Goal: Task Accomplishment & Management: Use online tool/utility

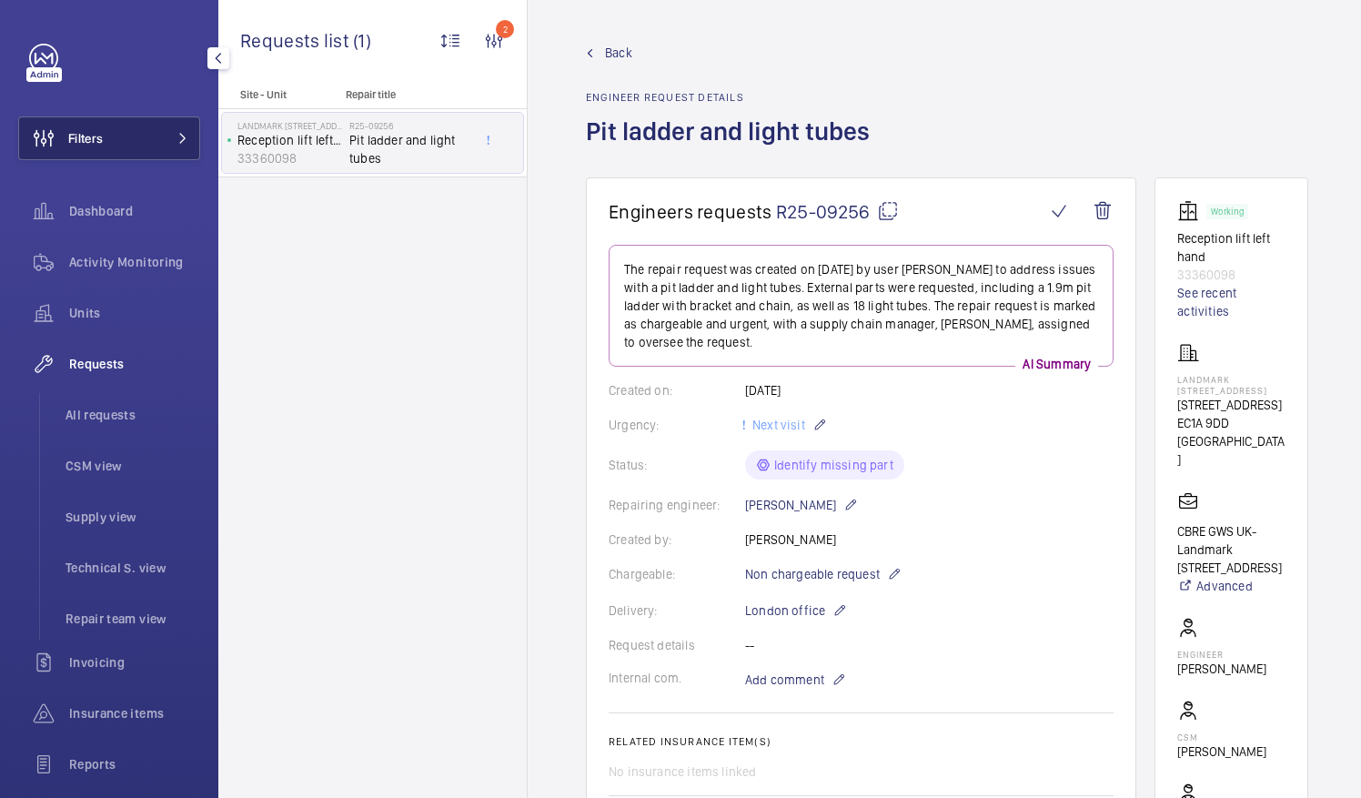
click at [124, 135] on button "Filters" at bounding box center [109, 138] width 182 height 44
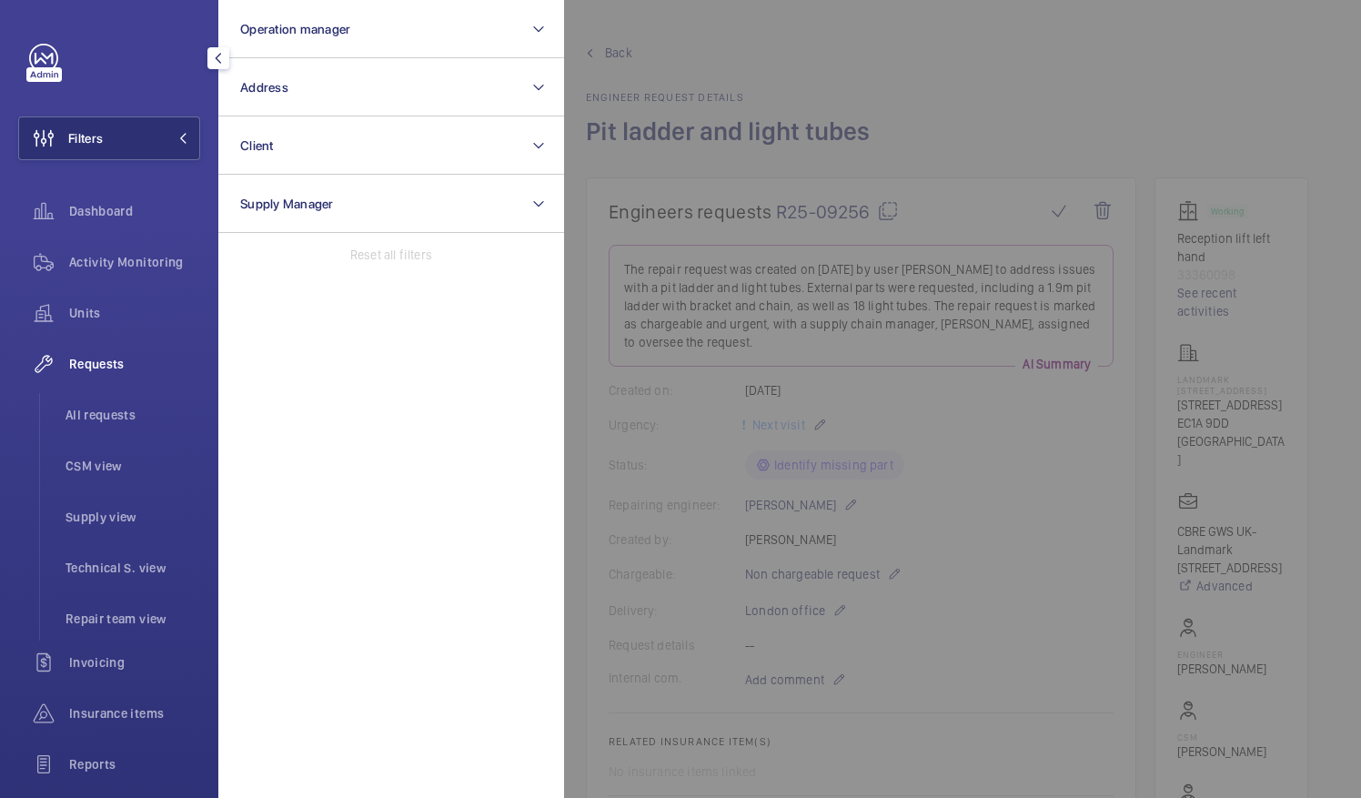
click at [747, 60] on div at bounding box center [1244, 399] width 1361 height 798
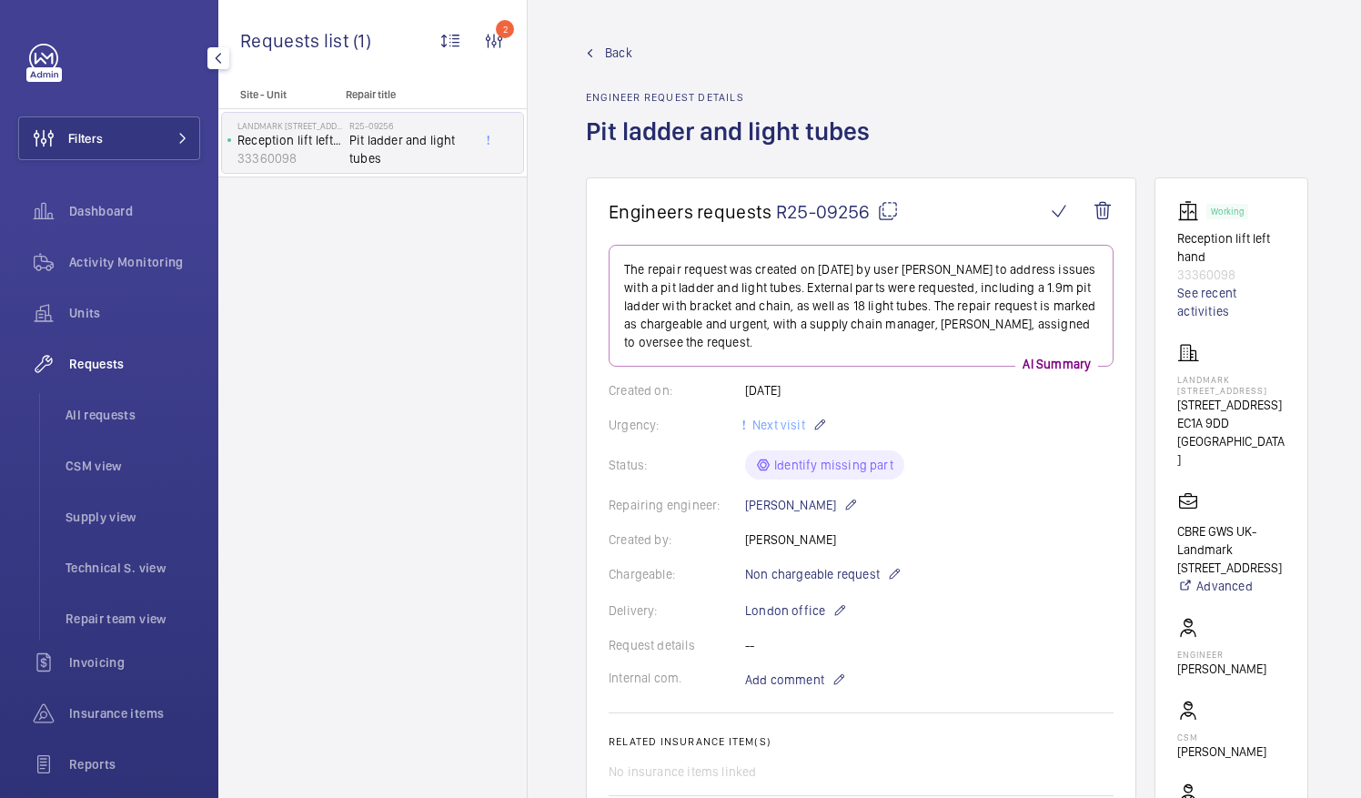
click at [217, 57] on mat-icon "button" at bounding box center [218, 58] width 22 height 15
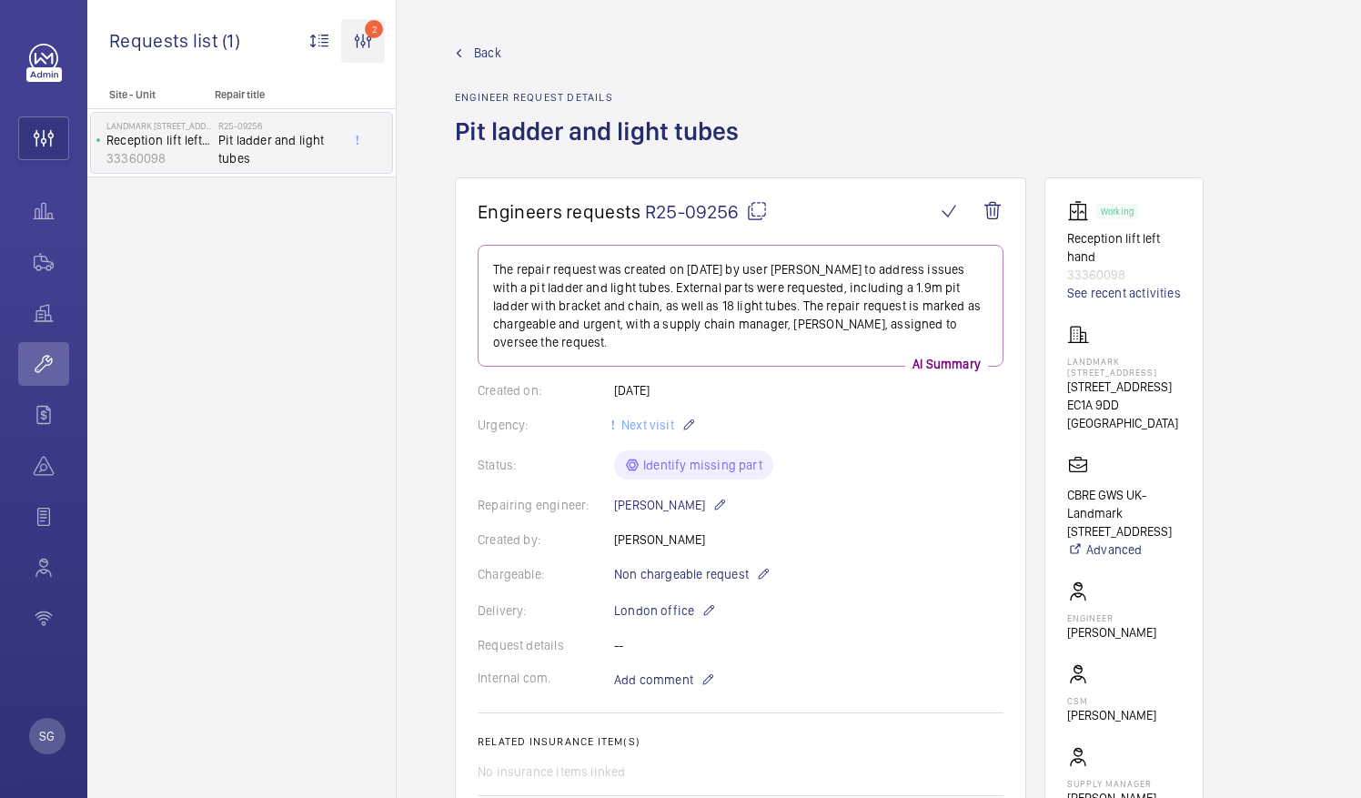
click at [364, 38] on wm-front-icon-button "2" at bounding box center [363, 41] width 44 height 44
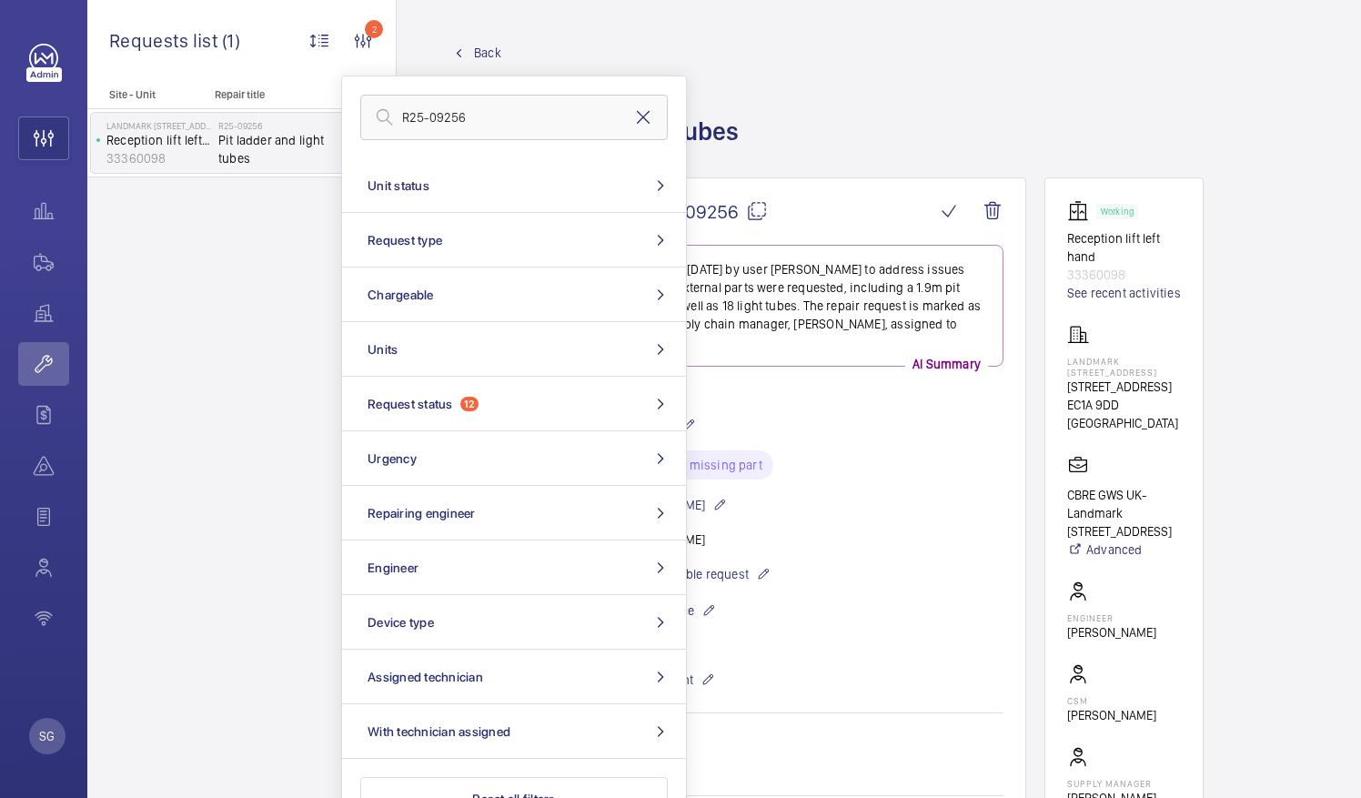
click at [647, 111] on mat-icon at bounding box center [643, 117] width 22 height 22
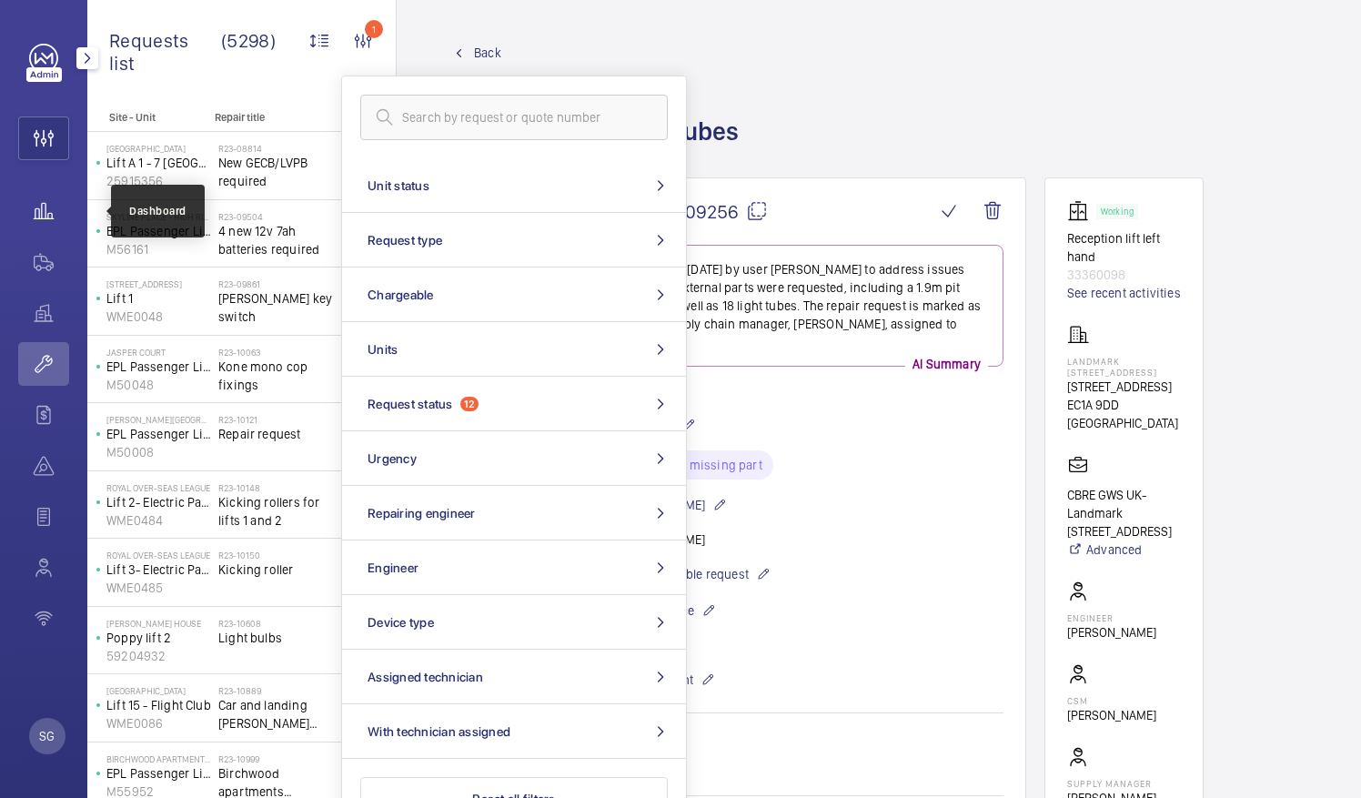
click at [46, 202] on wm-front-icon-button at bounding box center [43, 211] width 51 height 44
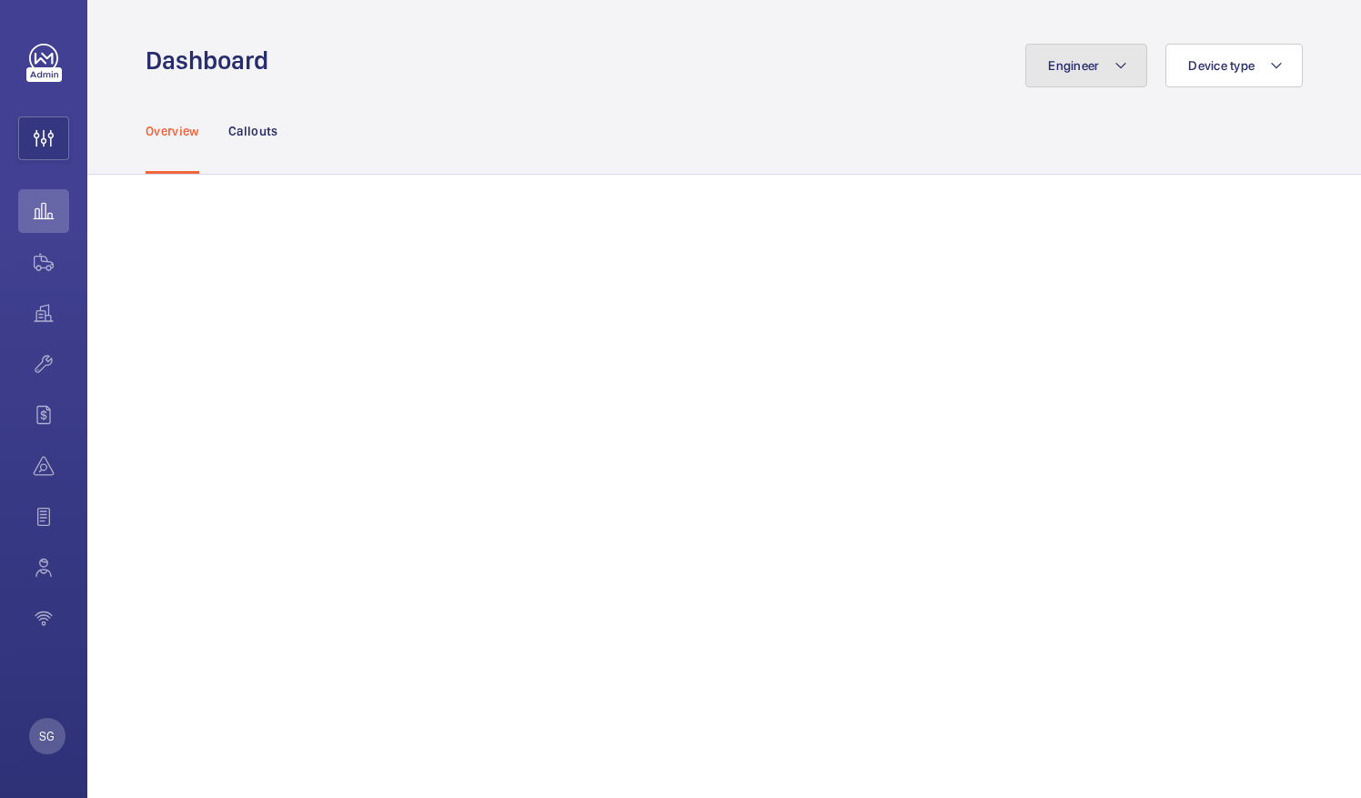
click at [1048, 58] on span "Engineer" at bounding box center [1073, 65] width 51 height 15
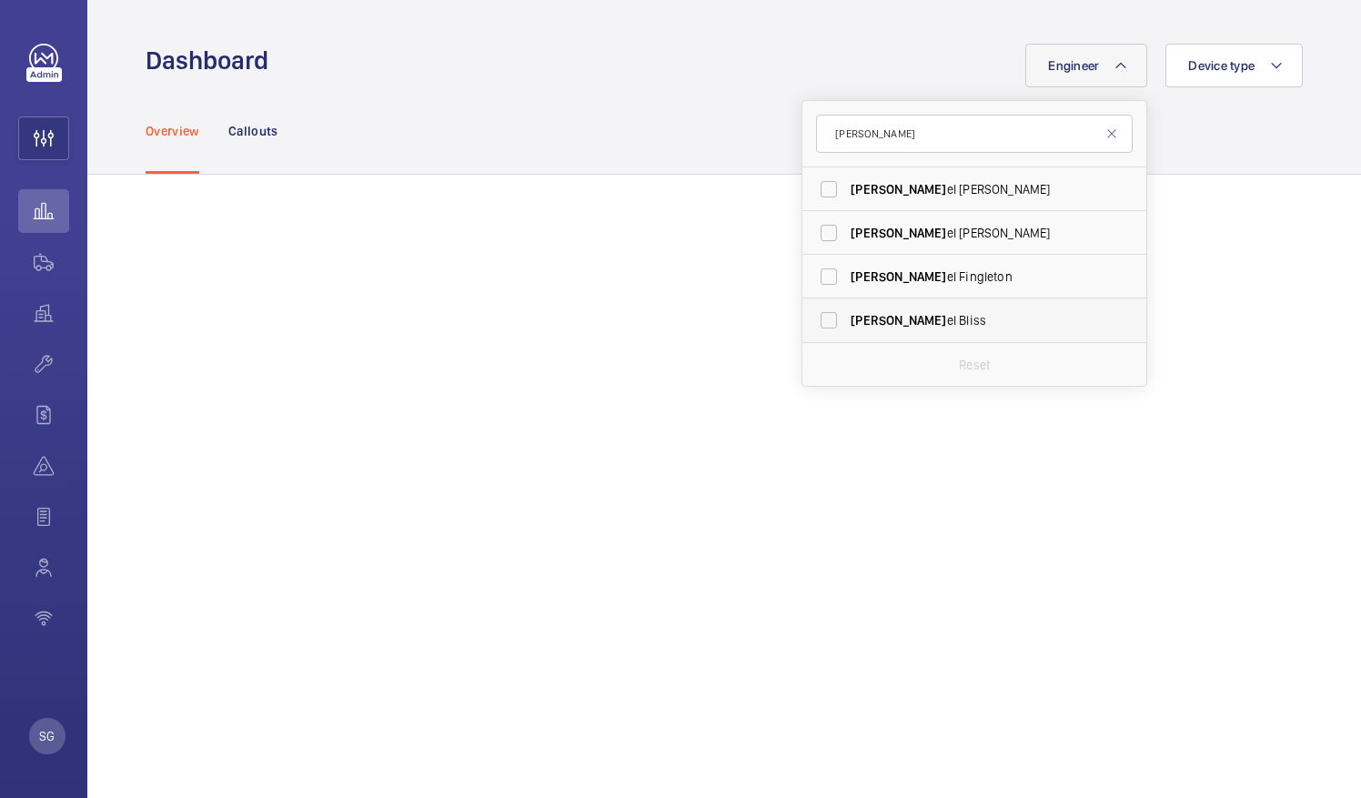
type input "[PERSON_NAME]"
click at [808, 317] on label "[PERSON_NAME]" at bounding box center [960, 320] width 317 height 44
click at [811, 317] on input "[PERSON_NAME]" at bounding box center [829, 320] width 36 height 36
click at [813, 326] on label "[PERSON_NAME]" at bounding box center [960, 320] width 317 height 44
click at [813, 326] on input "[PERSON_NAME]" at bounding box center [829, 320] width 36 height 36
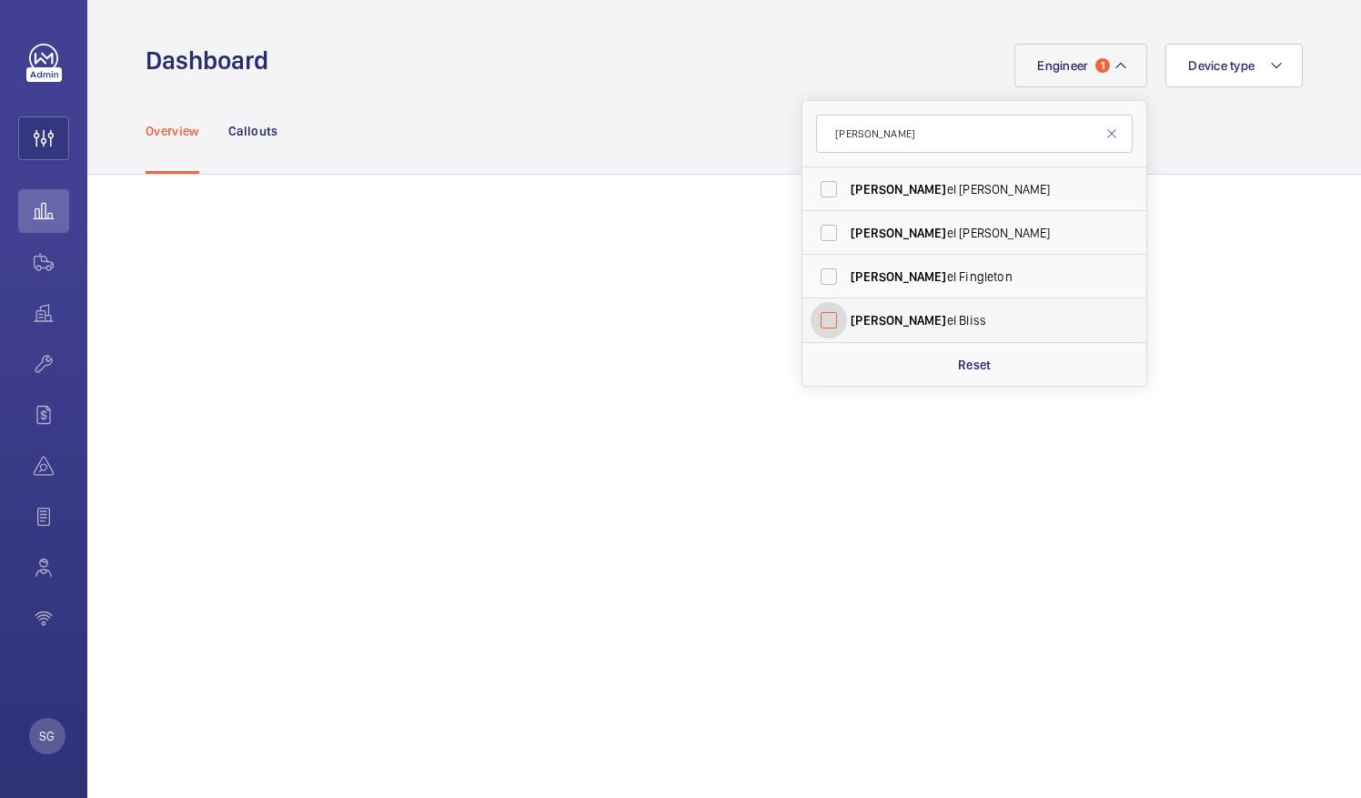
checkbox input "false"
click at [888, 127] on input "[PERSON_NAME]" at bounding box center [974, 134] width 317 height 38
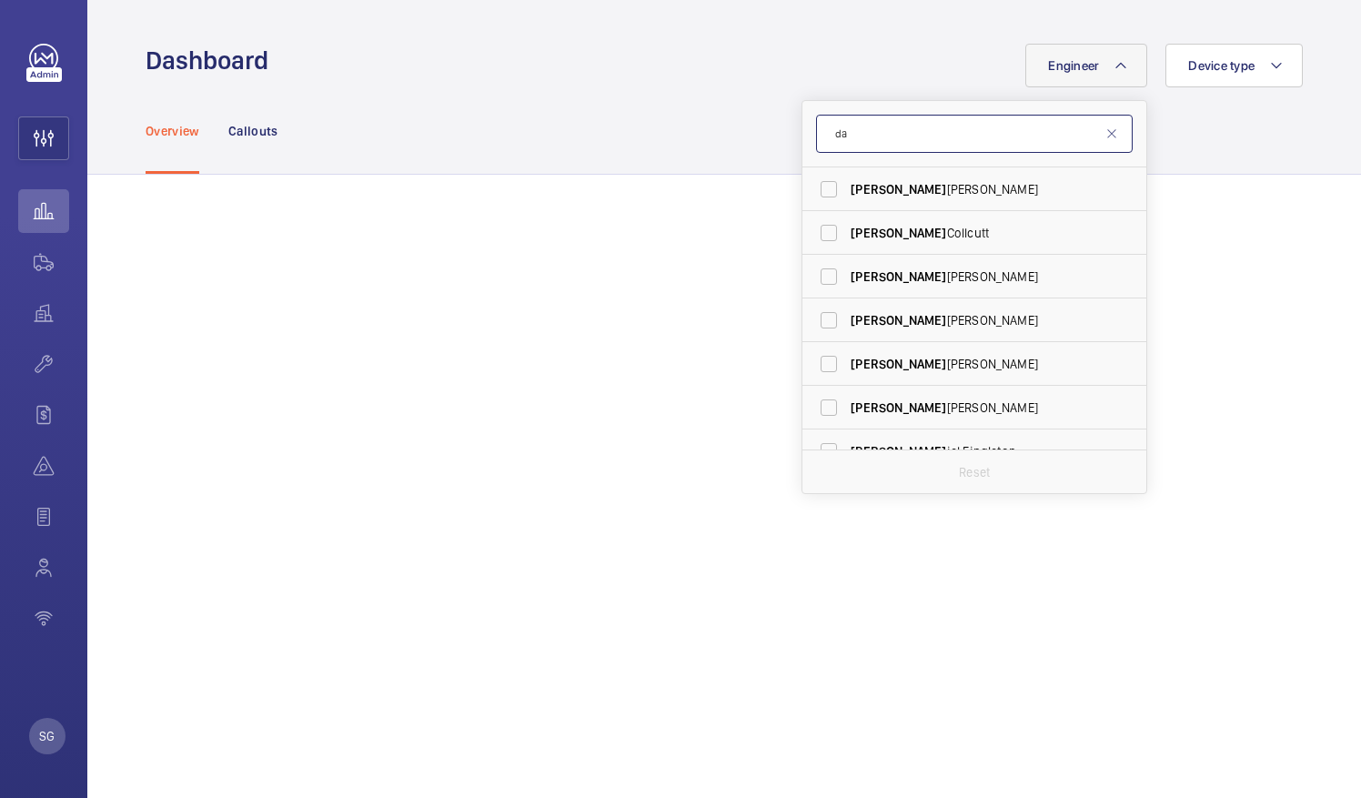
type input "d"
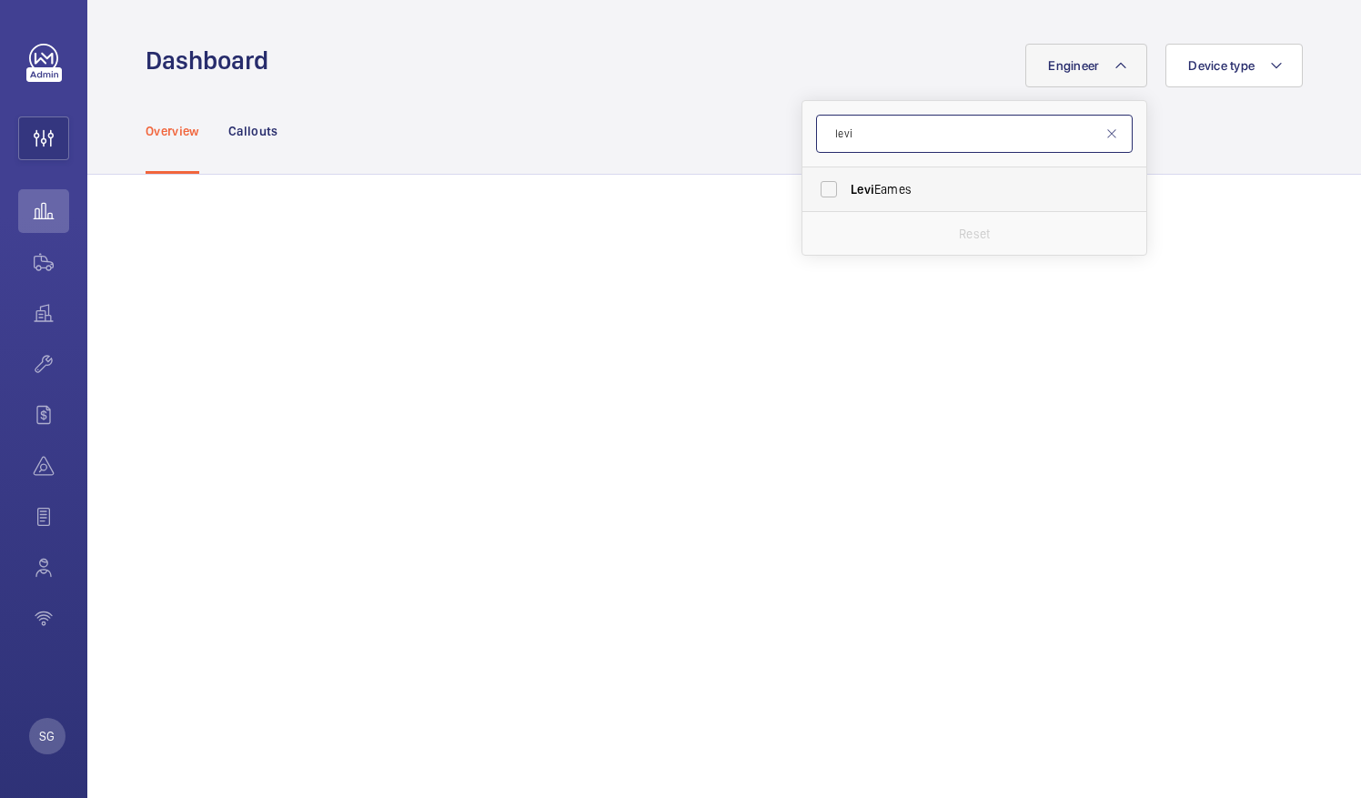
type input "levi"
click at [808, 186] on label "[PERSON_NAME]" at bounding box center [960, 189] width 317 height 44
click at [811, 186] on input "[PERSON_NAME]" at bounding box center [829, 189] width 36 height 36
click at [813, 186] on label "[PERSON_NAME]" at bounding box center [960, 189] width 317 height 44
click at [813, 186] on input "[PERSON_NAME]" at bounding box center [829, 189] width 36 height 36
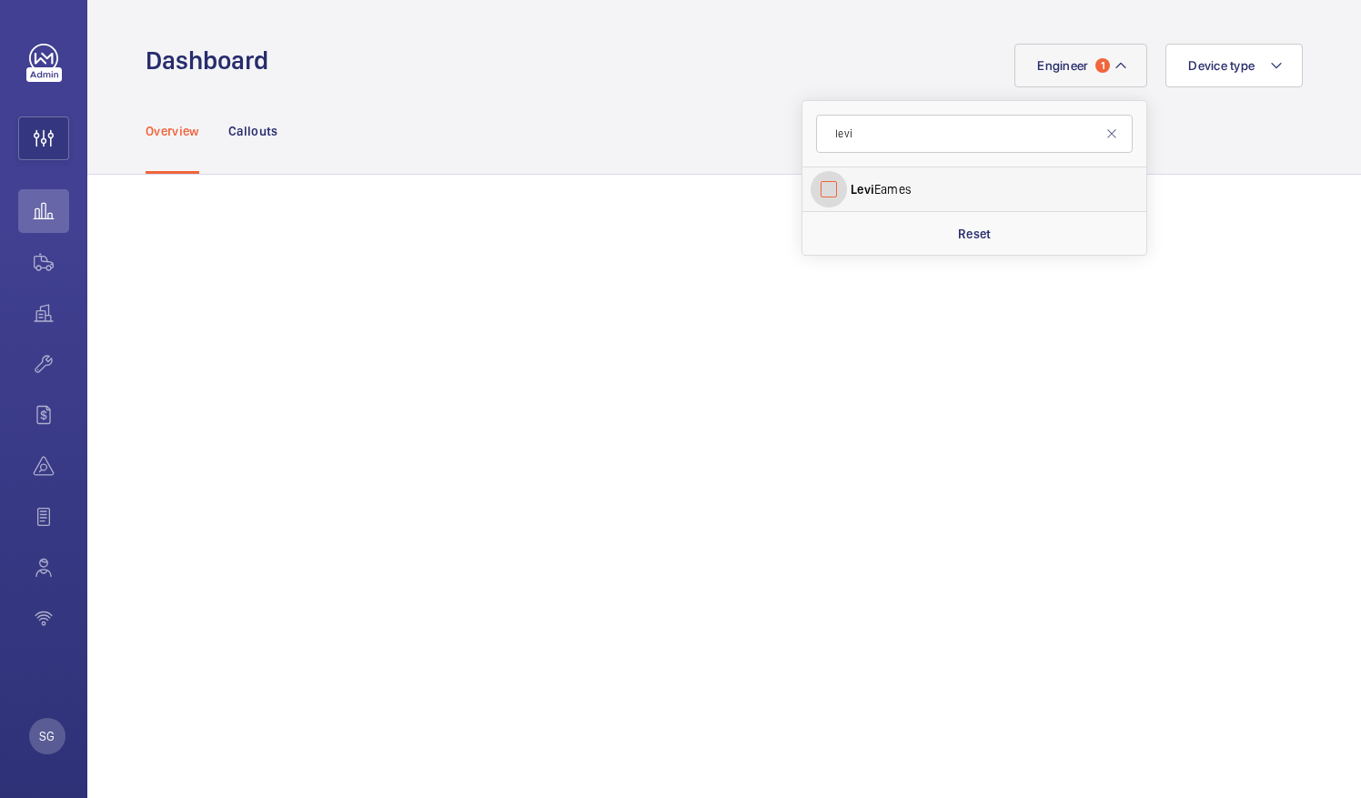
checkbox input "false"
click at [848, 136] on input "levi" at bounding box center [974, 134] width 317 height 38
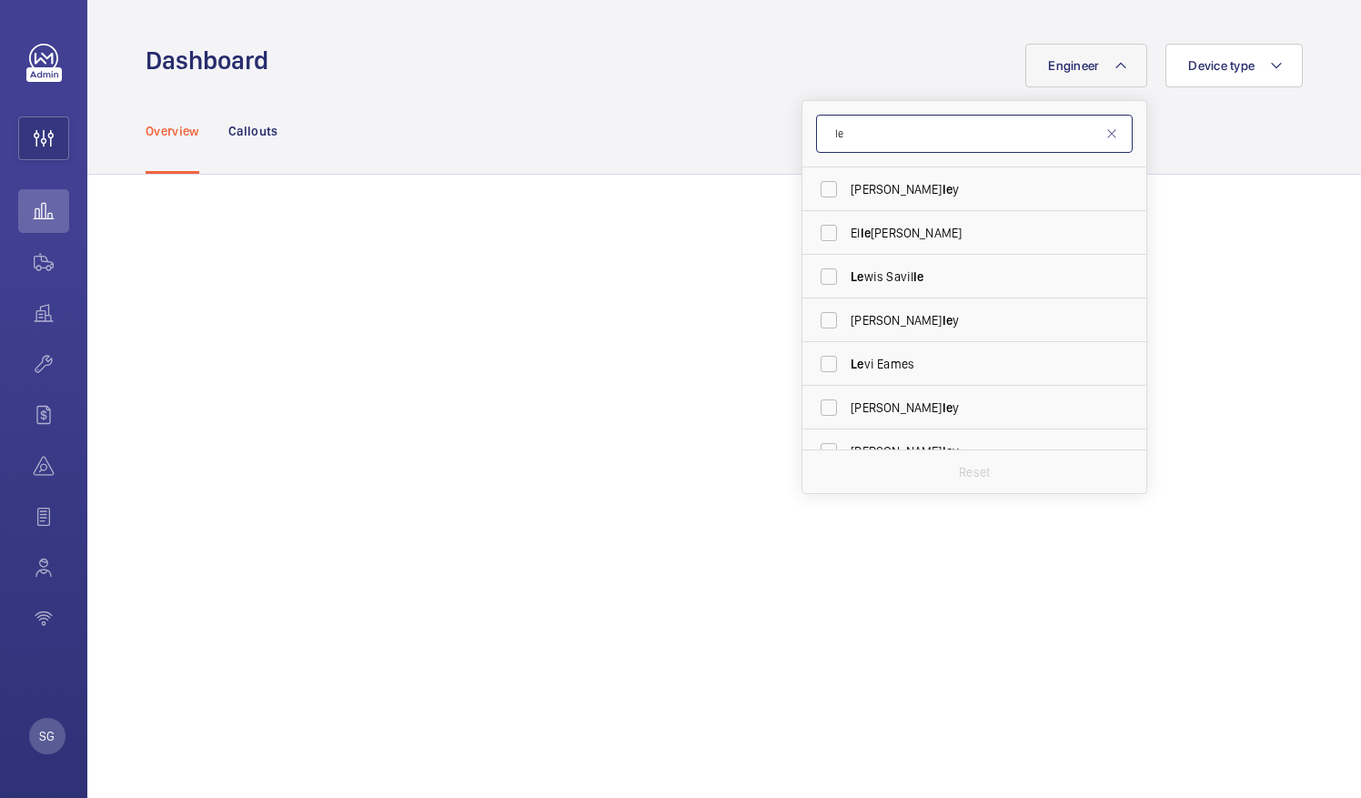
type input "l"
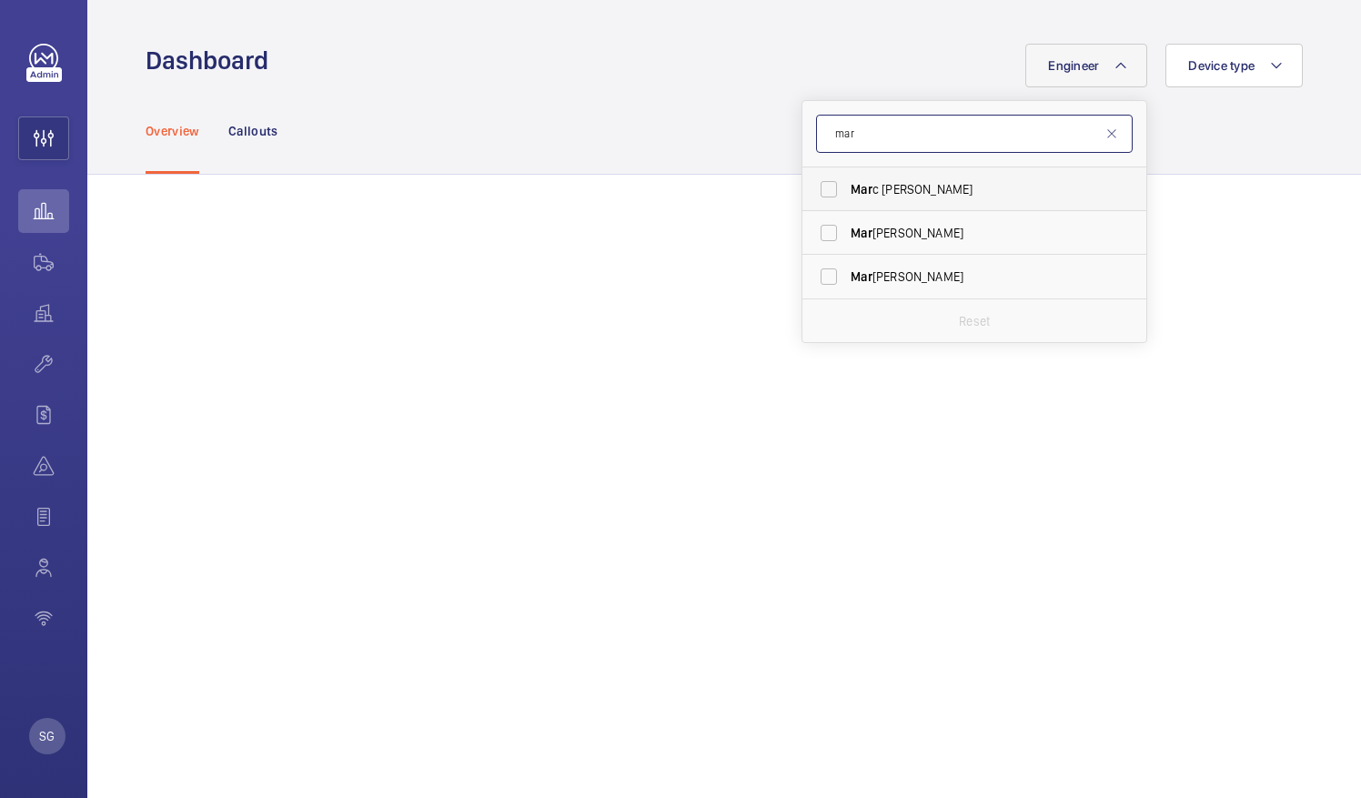
type input "mar"
click at [821, 190] on label "Mar c [PERSON_NAME]" at bounding box center [960, 189] width 317 height 44
click at [821, 190] on input "Mar c [PERSON_NAME]" at bounding box center [829, 189] width 36 height 36
click at [808, 189] on label "Mar c [PERSON_NAME]" at bounding box center [960, 189] width 317 height 44
click at [811, 189] on input "Mar c [PERSON_NAME]" at bounding box center [829, 189] width 36 height 36
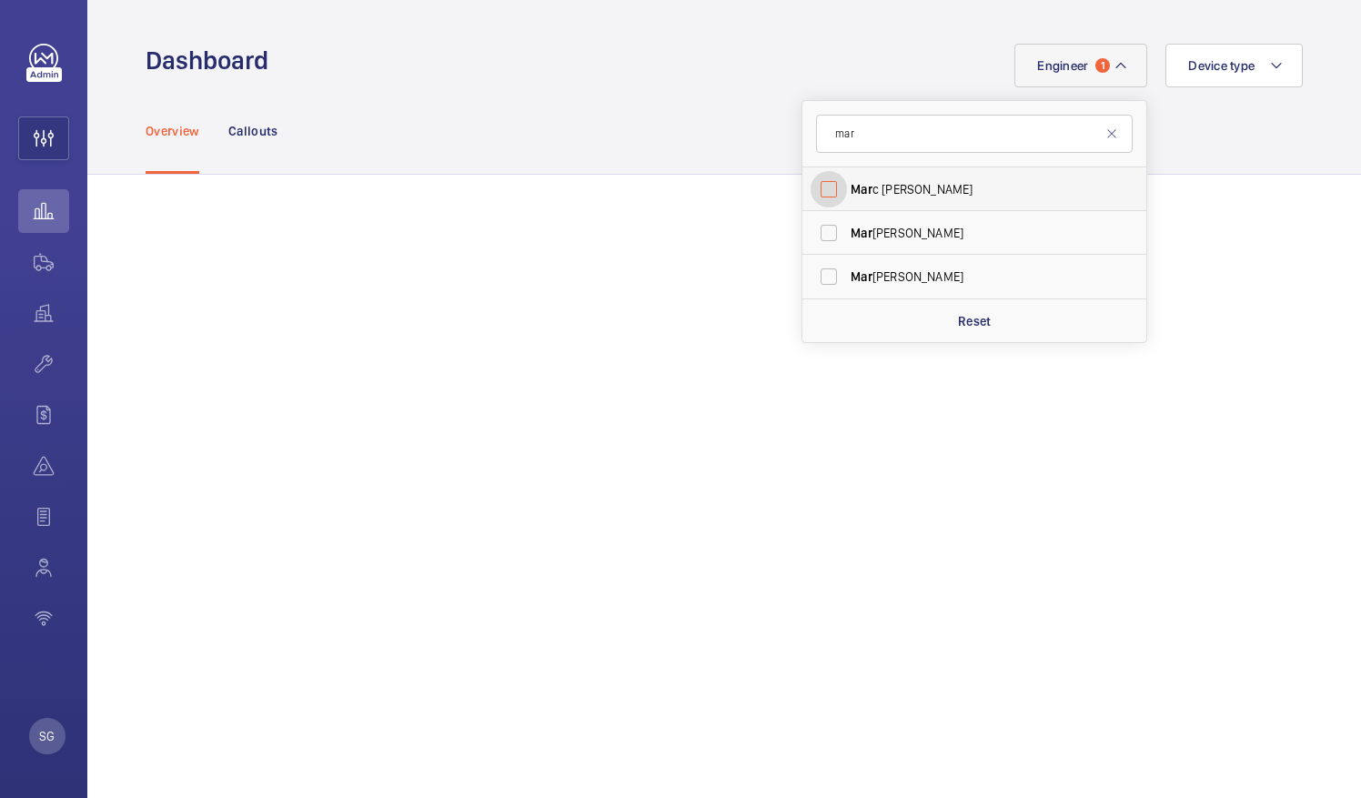
checkbox input "false"
click at [908, 127] on input "mar" at bounding box center [974, 134] width 317 height 38
type input "m"
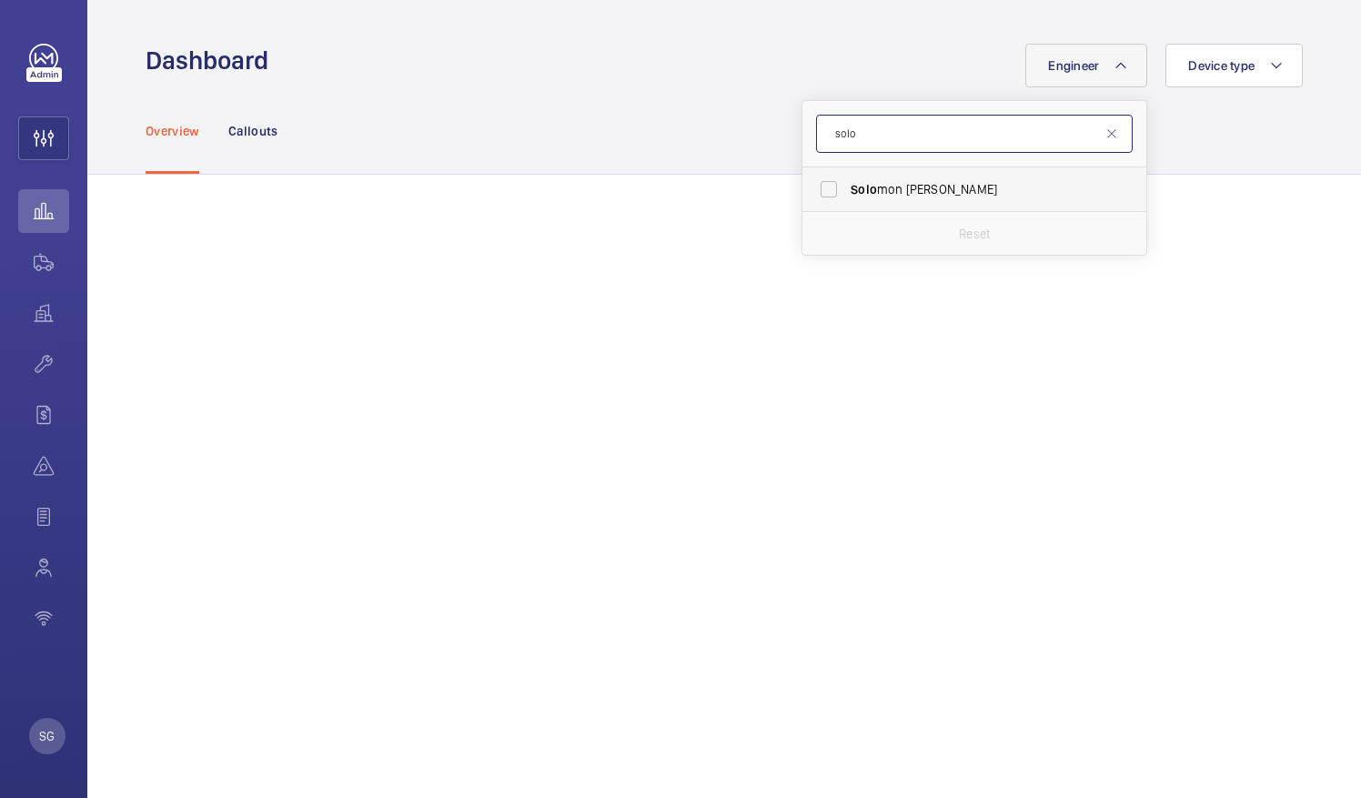
type input "solo"
click at [819, 183] on label "Solo mon [PERSON_NAME]" at bounding box center [960, 189] width 317 height 44
click at [819, 183] on input "Solo mon [PERSON_NAME]" at bounding box center [829, 189] width 36 height 36
click at [806, 194] on label "Solo mon [PERSON_NAME]" at bounding box center [960, 189] width 317 height 44
click at [811, 194] on input "Solo mon [PERSON_NAME]" at bounding box center [829, 189] width 36 height 36
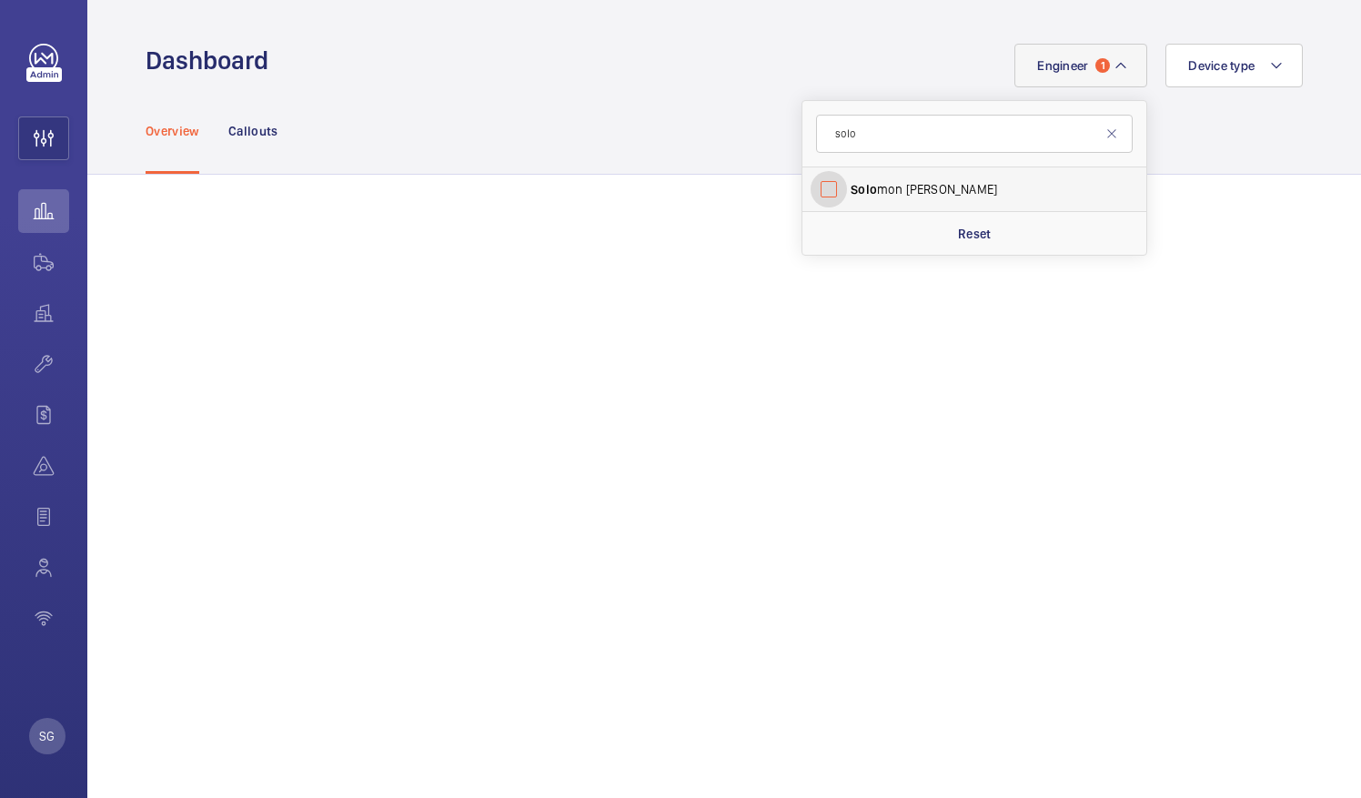
checkbox input "false"
click at [882, 135] on input "solo" at bounding box center [974, 134] width 317 height 38
type input "s"
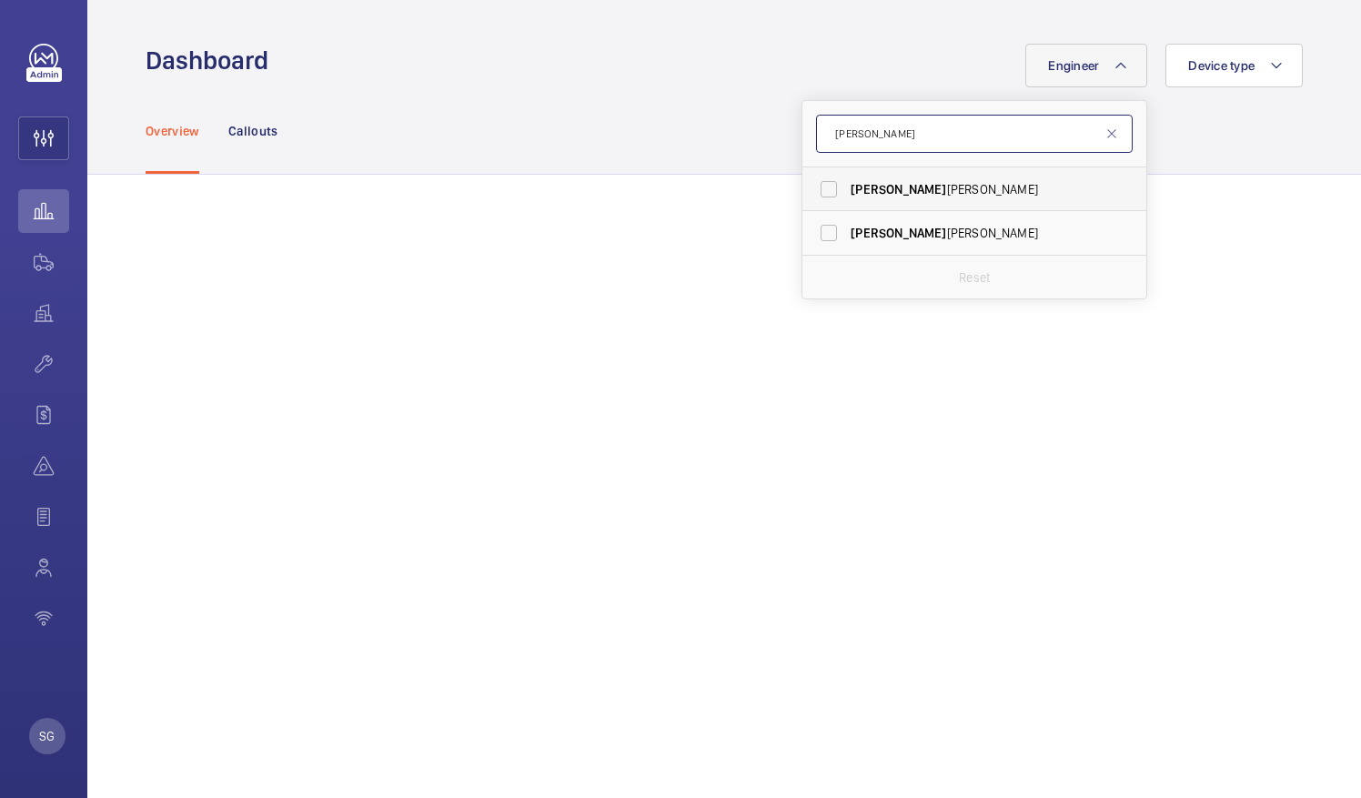
type input "[PERSON_NAME]"
click at [821, 182] on label "[PERSON_NAME]" at bounding box center [960, 189] width 317 height 44
click at [821, 182] on input "[PERSON_NAME]" at bounding box center [829, 189] width 36 height 36
click at [808, 188] on label "[PERSON_NAME]" at bounding box center [960, 189] width 317 height 44
click at [811, 188] on input "[PERSON_NAME]" at bounding box center [829, 189] width 36 height 36
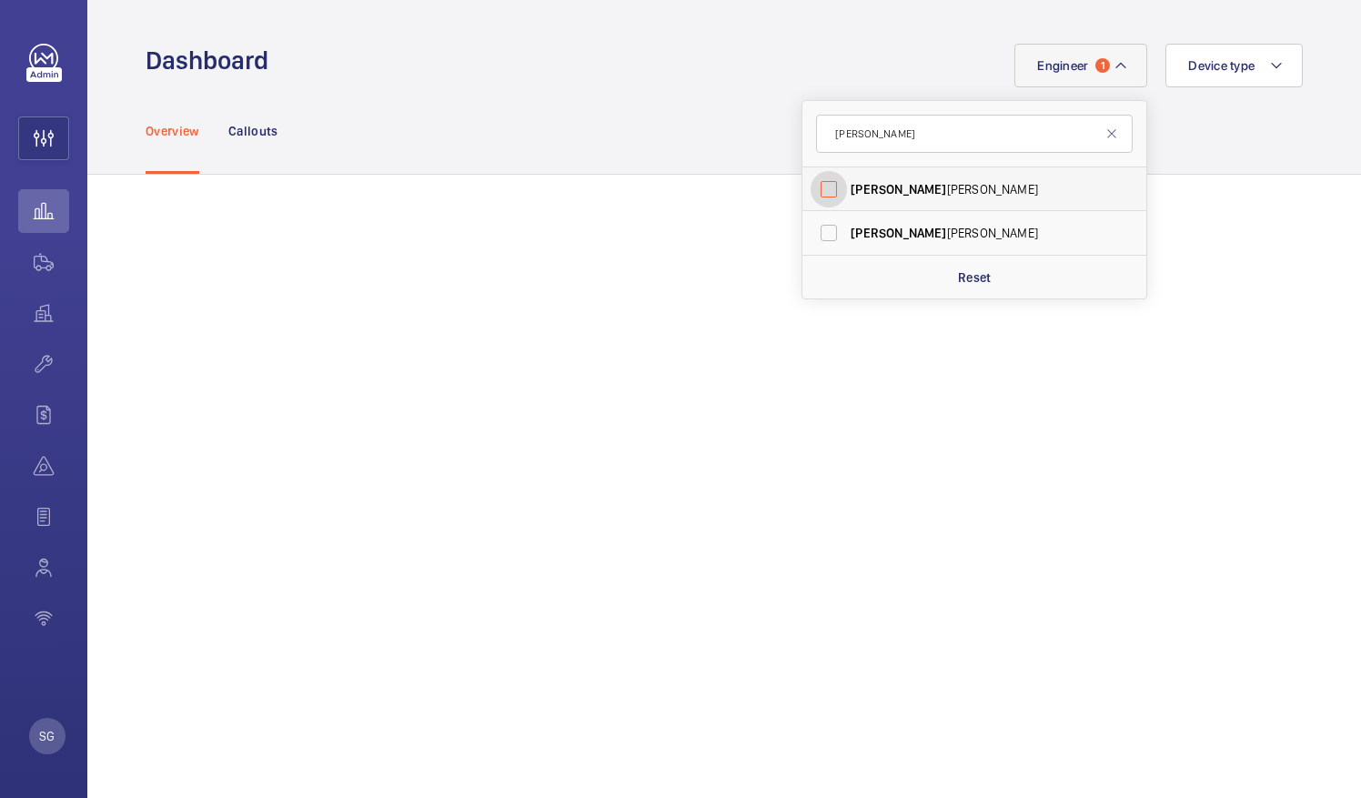
checkbox input "false"
click at [895, 137] on input "[PERSON_NAME]" at bounding box center [974, 134] width 317 height 38
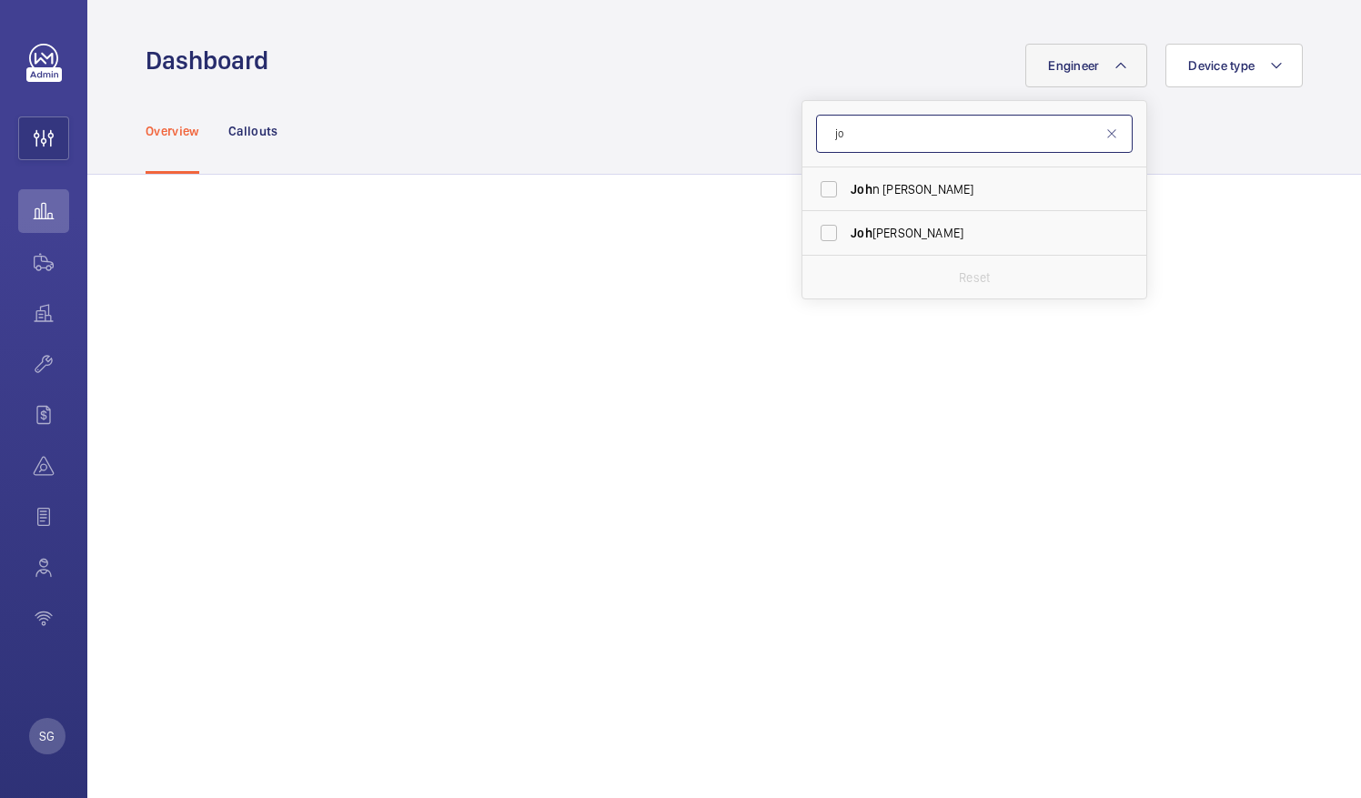
type input "j"
type input "[PERSON_NAME]"
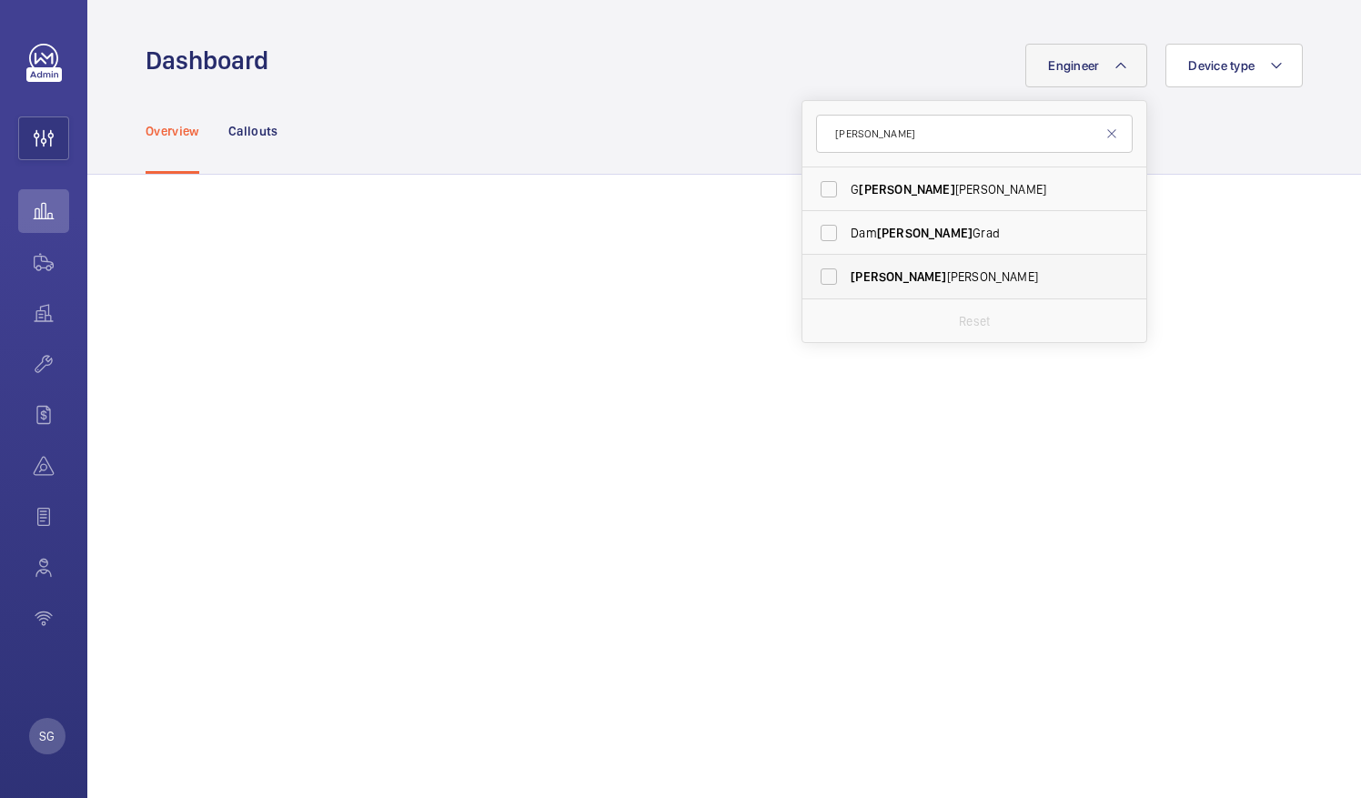
click at [817, 281] on label "[PERSON_NAME]" at bounding box center [960, 277] width 317 height 44
click at [817, 281] on input "[PERSON_NAME]" at bounding box center [829, 276] width 36 height 36
click at [818, 273] on label "[PERSON_NAME]" at bounding box center [960, 277] width 317 height 44
click at [818, 273] on input "[PERSON_NAME]" at bounding box center [829, 276] width 36 height 36
checkbox input "false"
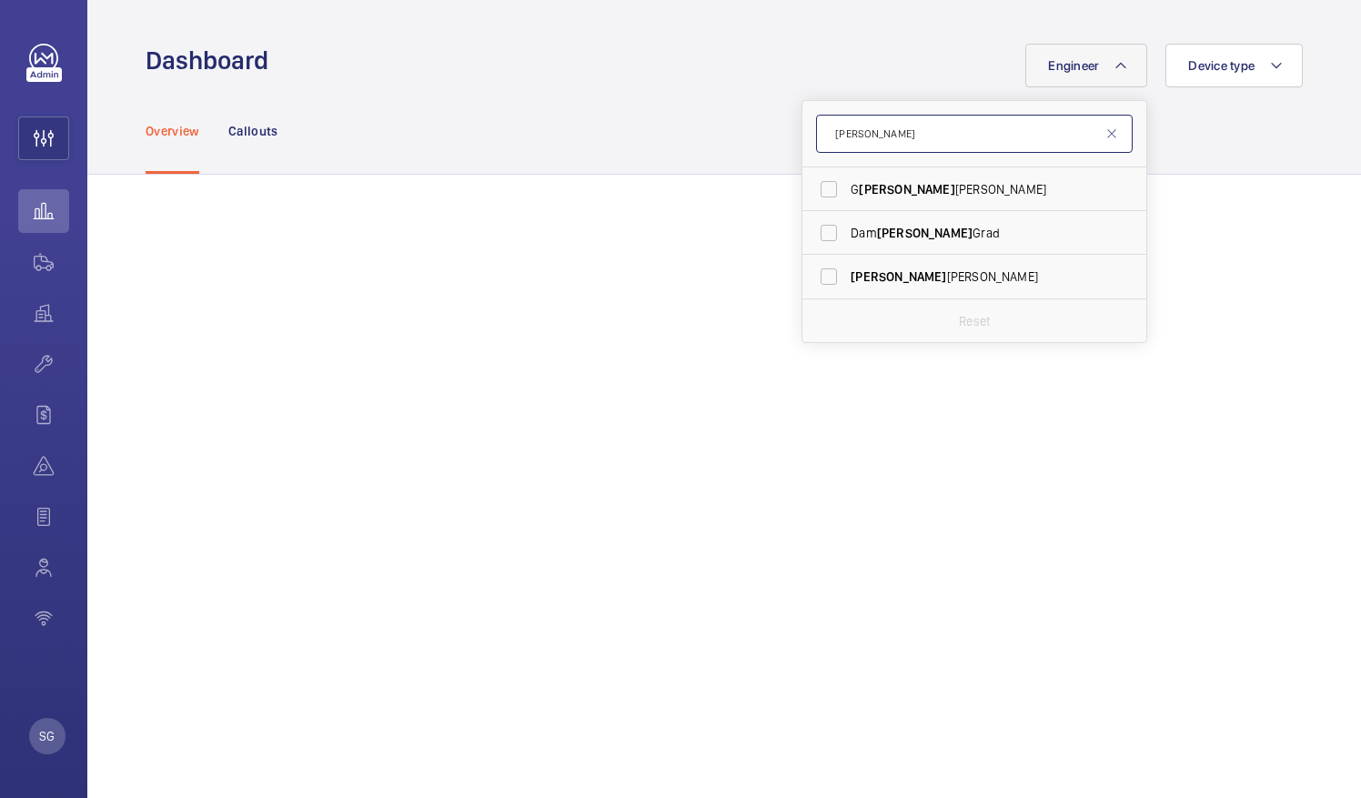
click at [894, 138] on input "[PERSON_NAME]" at bounding box center [974, 134] width 317 height 38
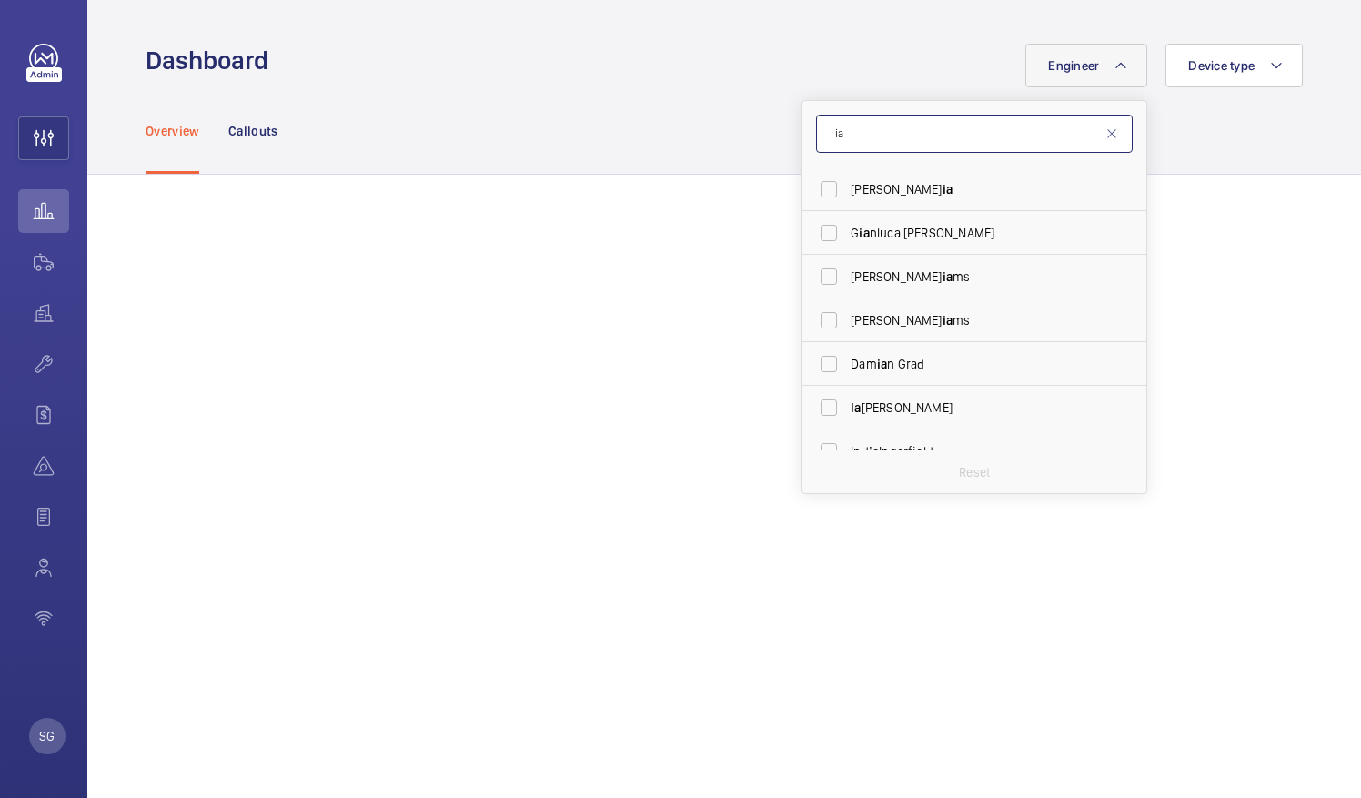
type input "i"
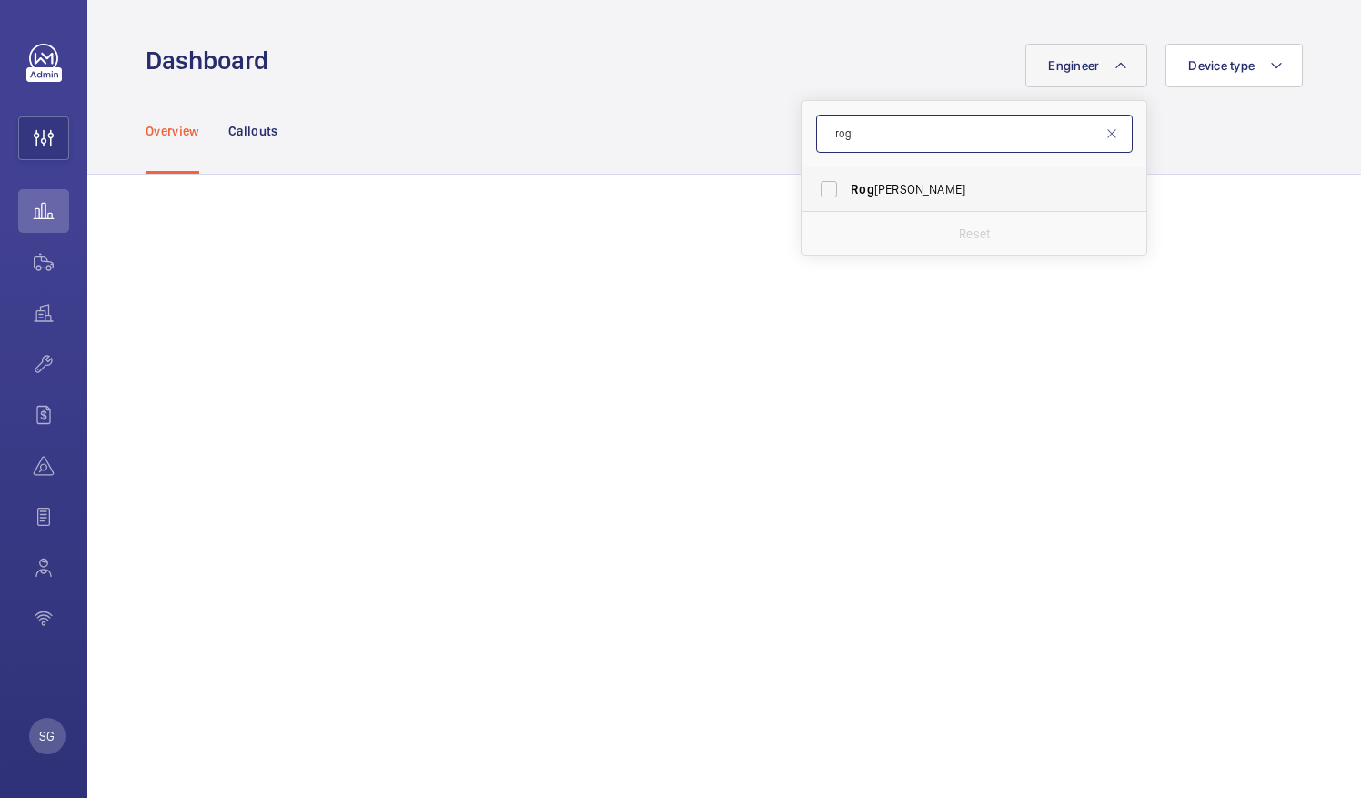
type input "rog"
click at [822, 184] on label "Rog [PERSON_NAME]" at bounding box center [960, 189] width 317 height 44
click at [822, 184] on input "Rog [PERSON_NAME]" at bounding box center [829, 189] width 36 height 36
click at [819, 192] on label "Rog [PERSON_NAME]" at bounding box center [960, 189] width 317 height 44
click at [819, 192] on input "Rog [PERSON_NAME]" at bounding box center [829, 189] width 36 height 36
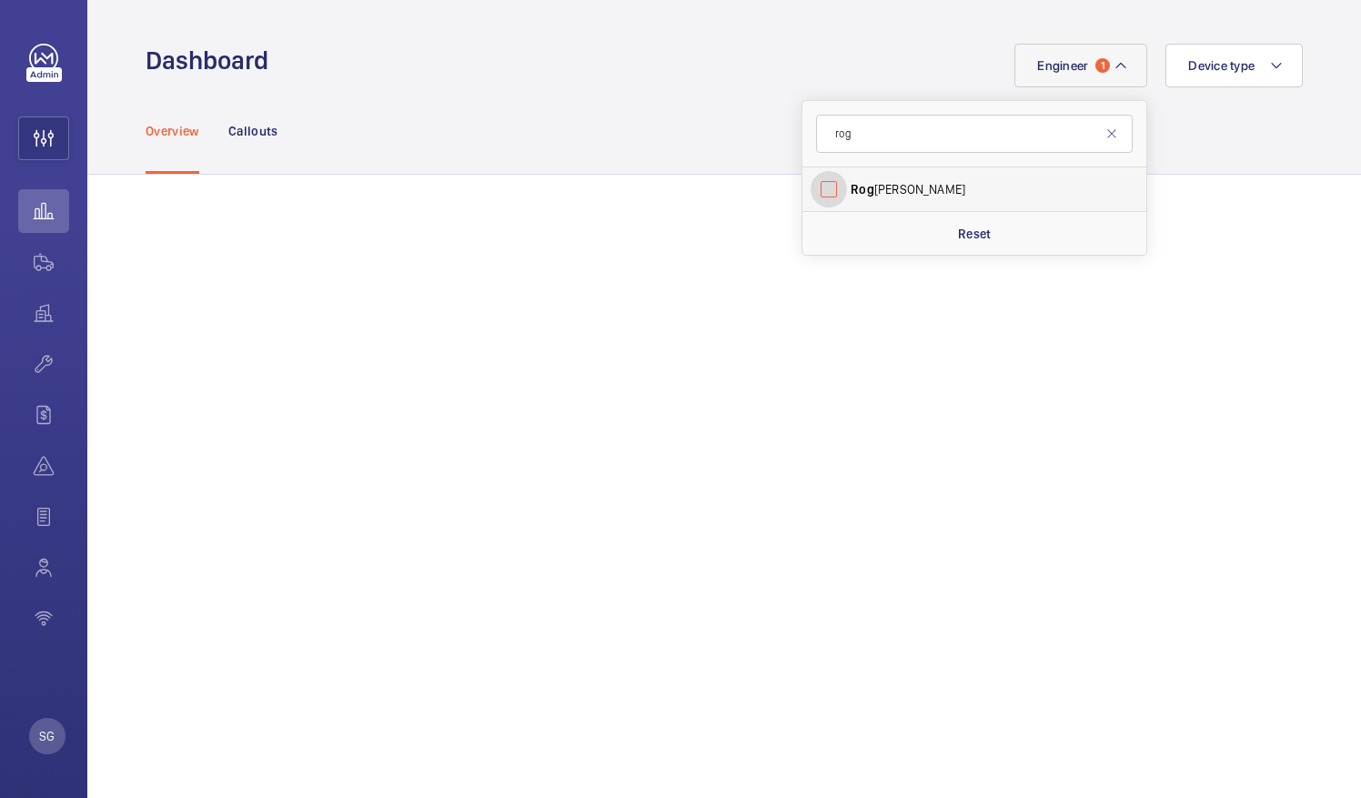
checkbox input "false"
click at [860, 143] on input "rog" at bounding box center [974, 134] width 317 height 38
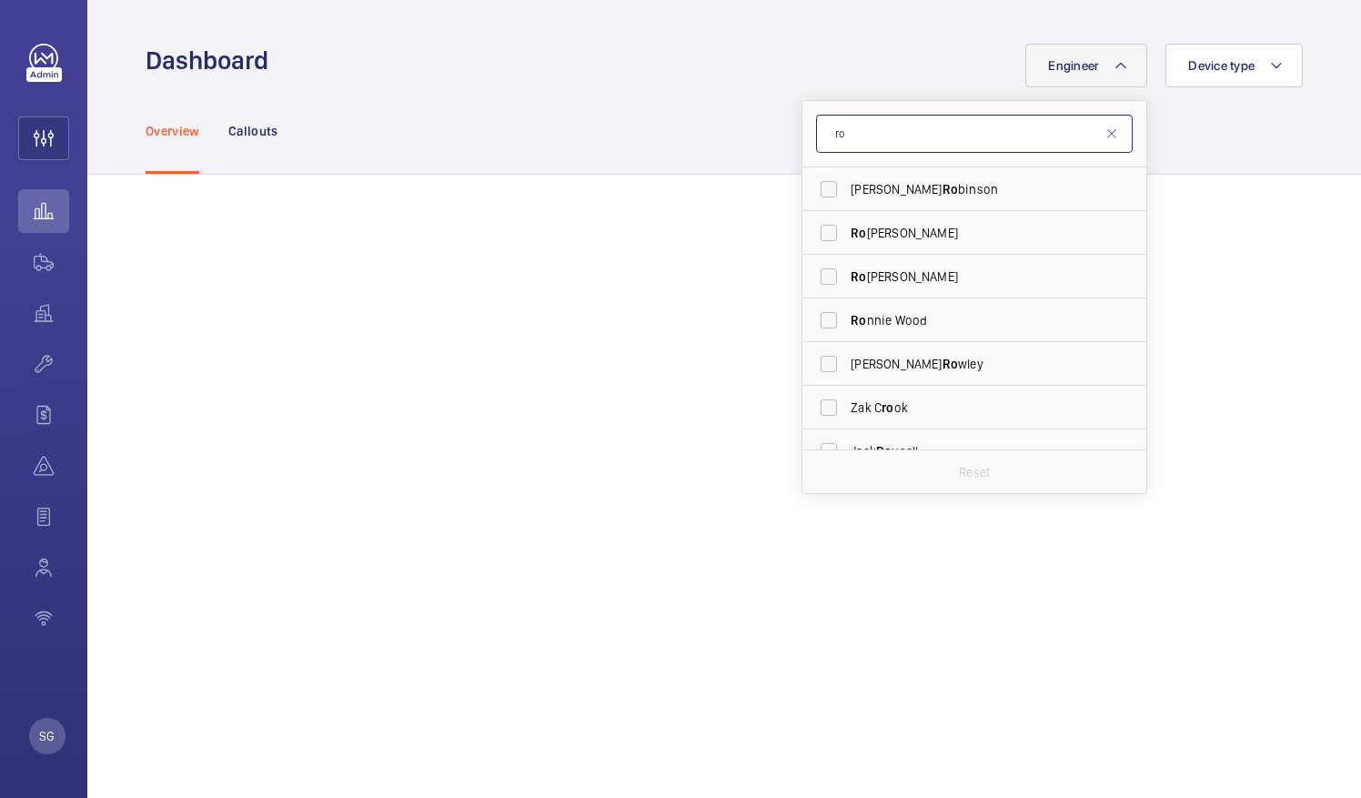
type input "r"
type input "Dav"
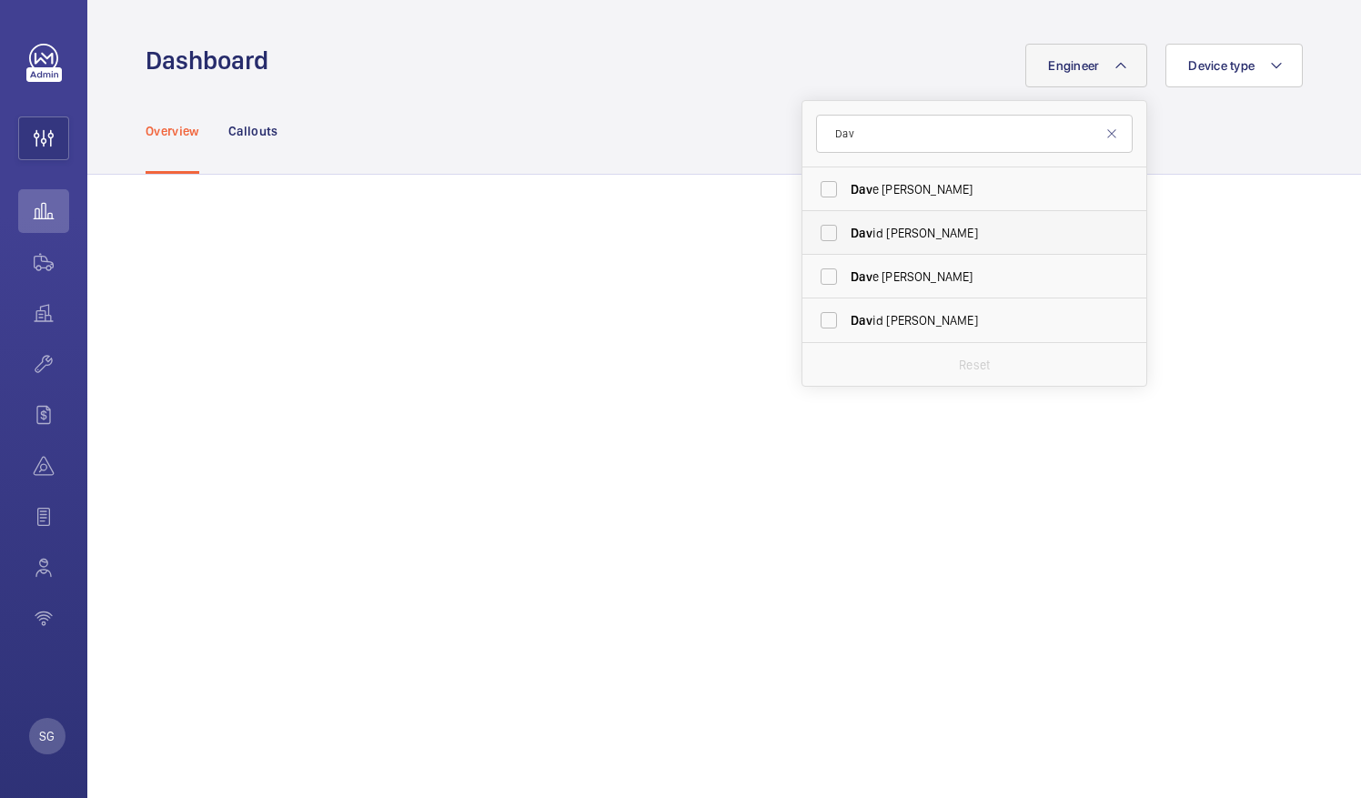
click at [817, 227] on label "Dav id [PERSON_NAME]" at bounding box center [960, 233] width 317 height 44
click at [817, 227] on input "Dav id [PERSON_NAME]" at bounding box center [829, 233] width 36 height 36
click at [819, 230] on label "Dav id [PERSON_NAME]" at bounding box center [960, 233] width 317 height 44
click at [819, 230] on input "Dav id [PERSON_NAME]" at bounding box center [829, 233] width 36 height 36
checkbox input "false"
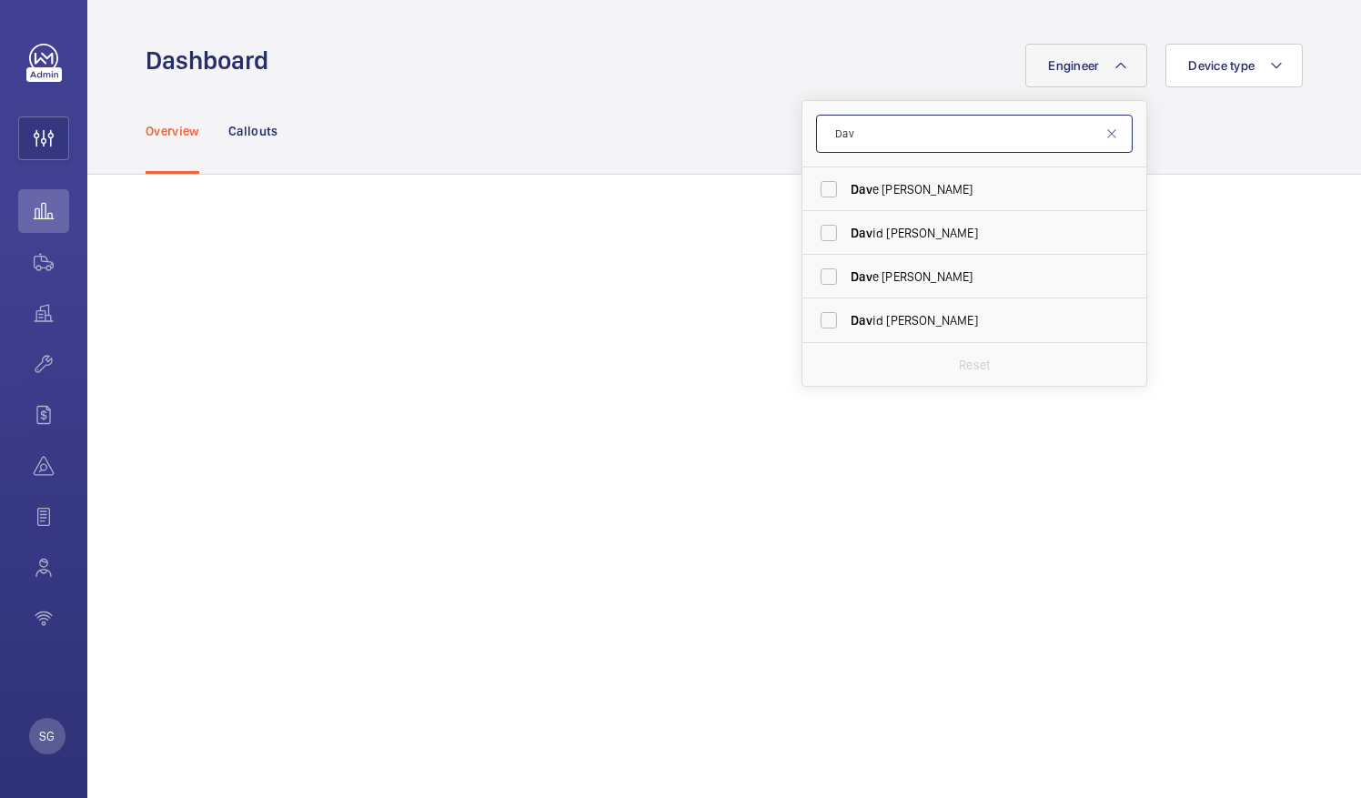
click at [866, 135] on input "Dav" at bounding box center [974, 134] width 317 height 38
type input "D"
type input "arc"
click at [817, 277] on label "Arc hie [PERSON_NAME]" at bounding box center [960, 277] width 317 height 44
click at [817, 277] on input "Arc hie [PERSON_NAME]" at bounding box center [829, 276] width 36 height 36
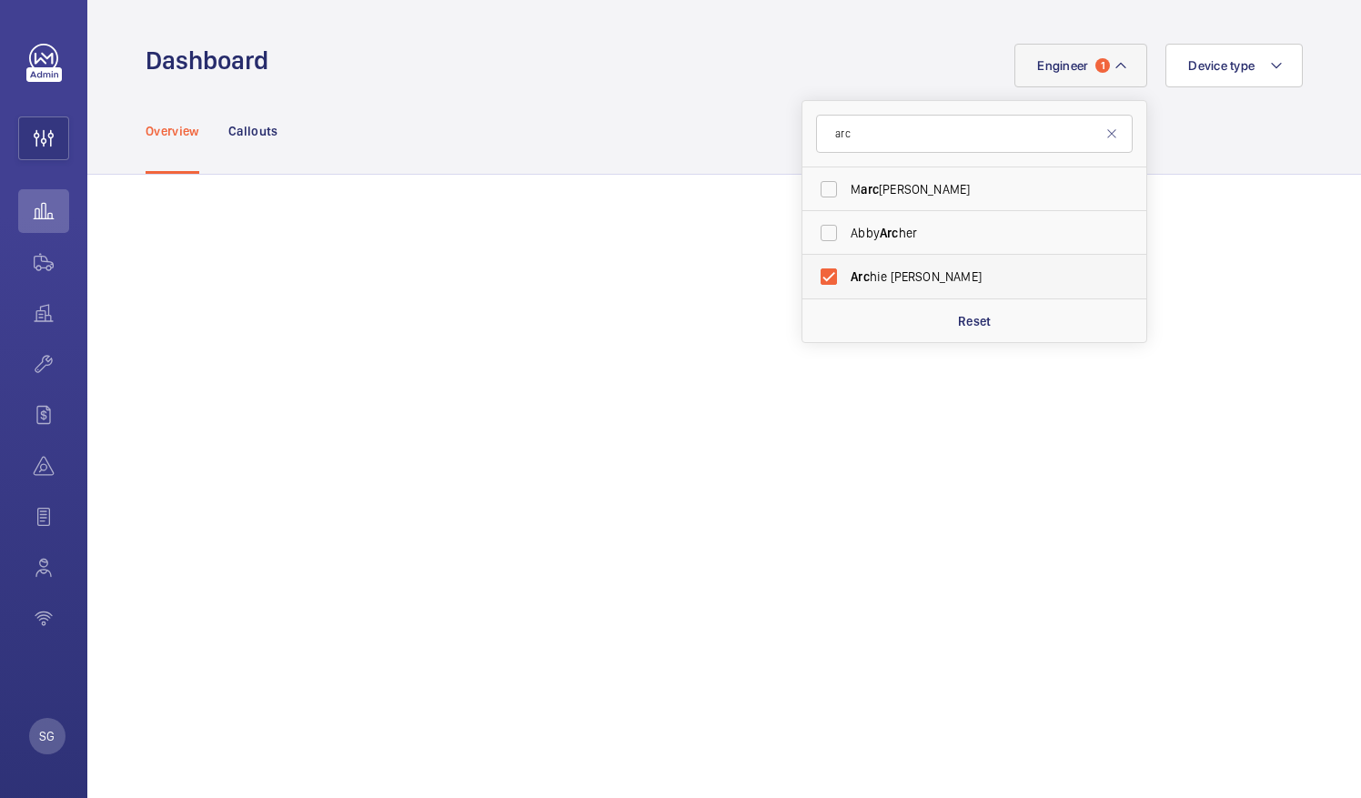
click at [813, 278] on label "Arc hie [PERSON_NAME]" at bounding box center [960, 277] width 317 height 44
click at [813, 278] on input "Arc hie [PERSON_NAME]" at bounding box center [829, 276] width 36 height 36
checkbox input "false"
click at [873, 142] on input "arc" at bounding box center [974, 134] width 317 height 38
type input "a"
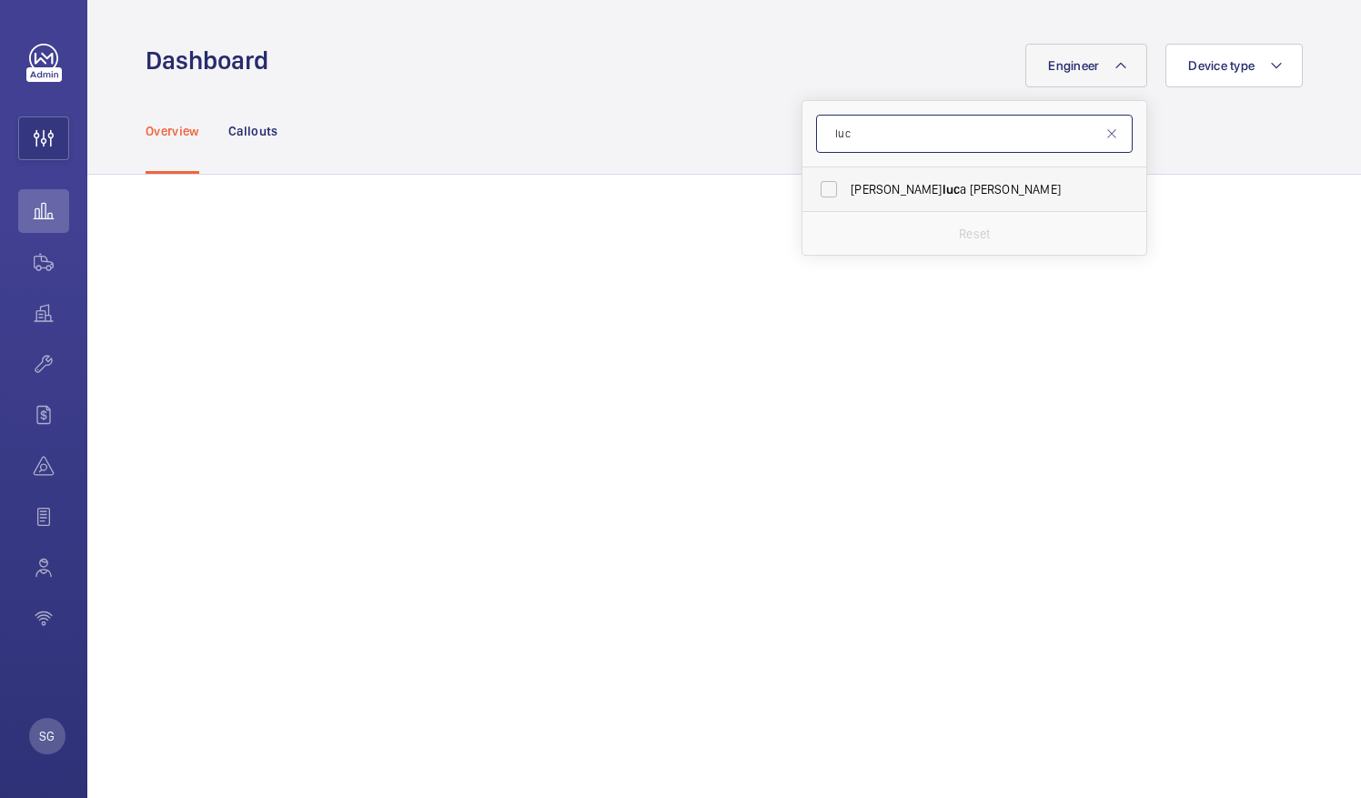
type input "luc"
click at [815, 194] on label "[PERSON_NAME]" at bounding box center [960, 189] width 317 height 44
click at [815, 194] on input "[PERSON_NAME]" at bounding box center [829, 189] width 36 height 36
checkbox input "true"
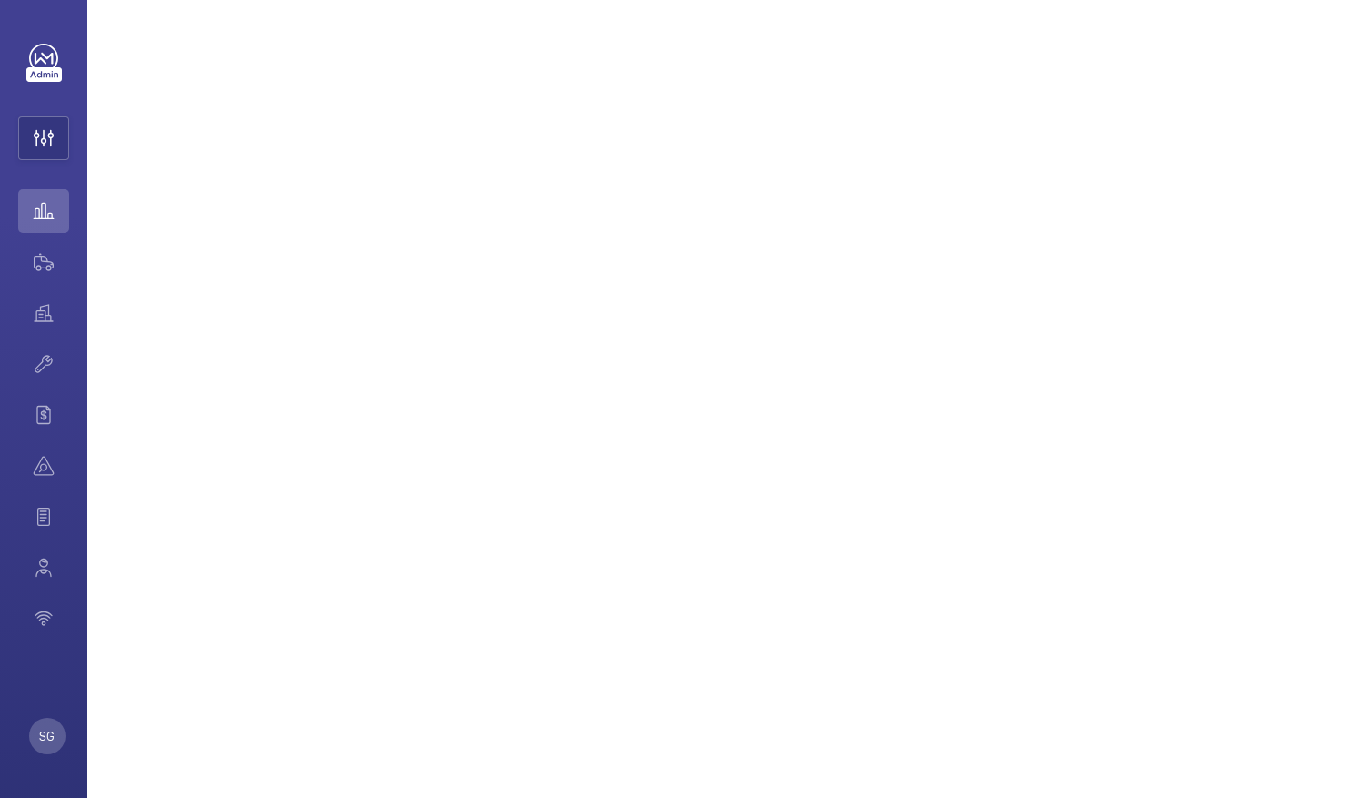
scroll to position [638, 0]
